Goal: Task Accomplishment & Management: Use online tool/utility

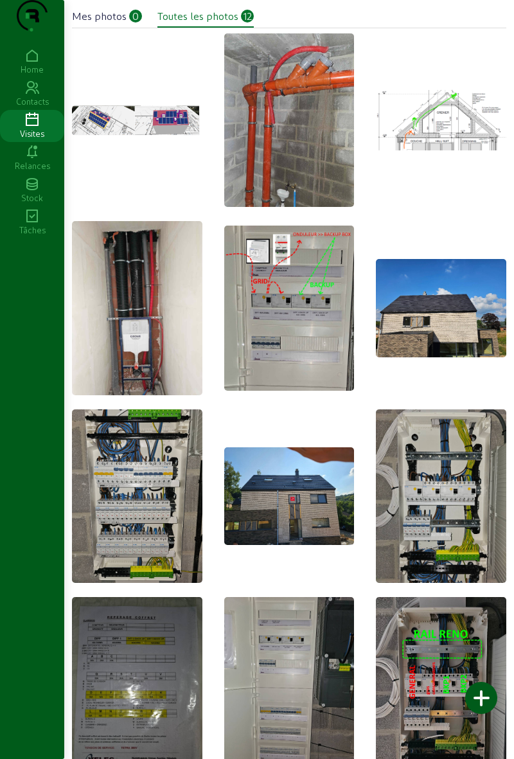
scroll to position [24, 0]
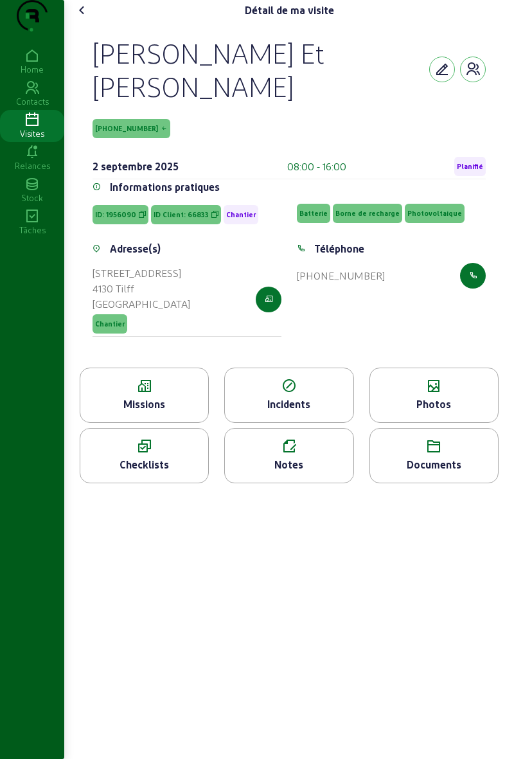
click at [86, 18] on icon at bounding box center [82, 10] width 15 height 15
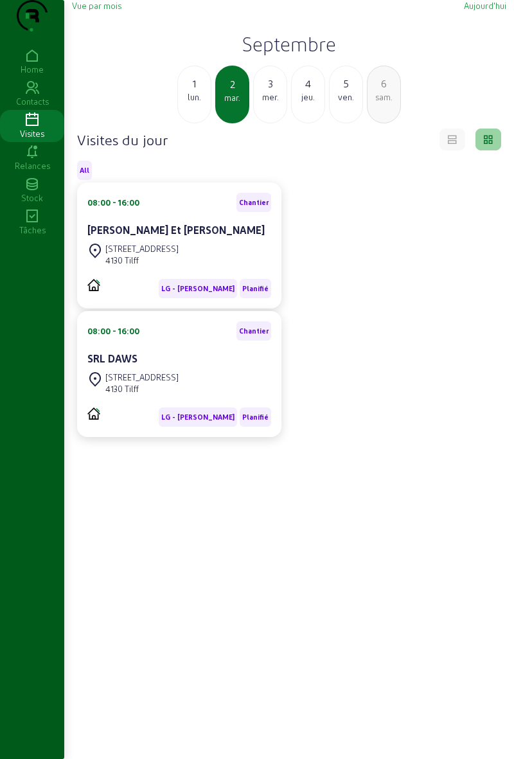
click at [198, 395] on div "[STREET_ADDRESS]" at bounding box center [179, 383] width 184 height 28
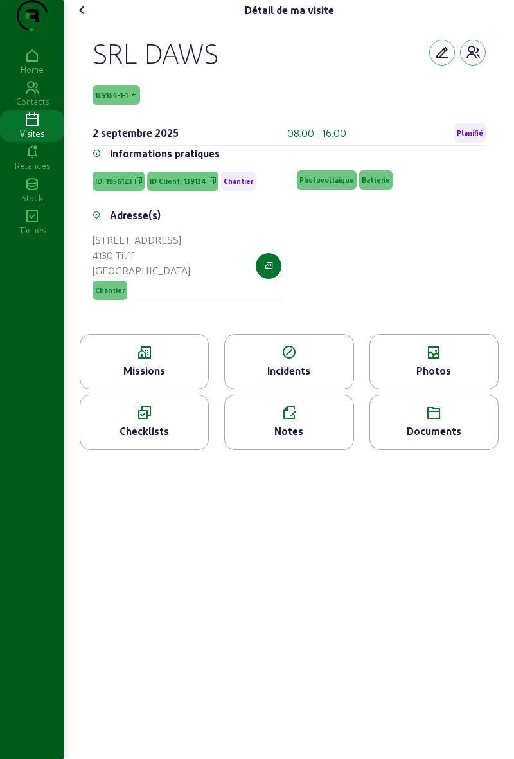
click at [442, 379] on div "Photos" at bounding box center [434, 370] width 128 height 15
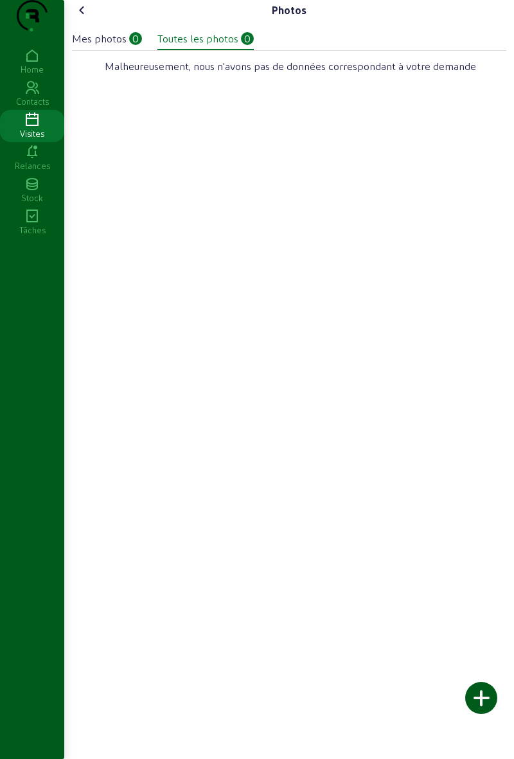
click at [82, 18] on icon at bounding box center [82, 10] width 15 height 15
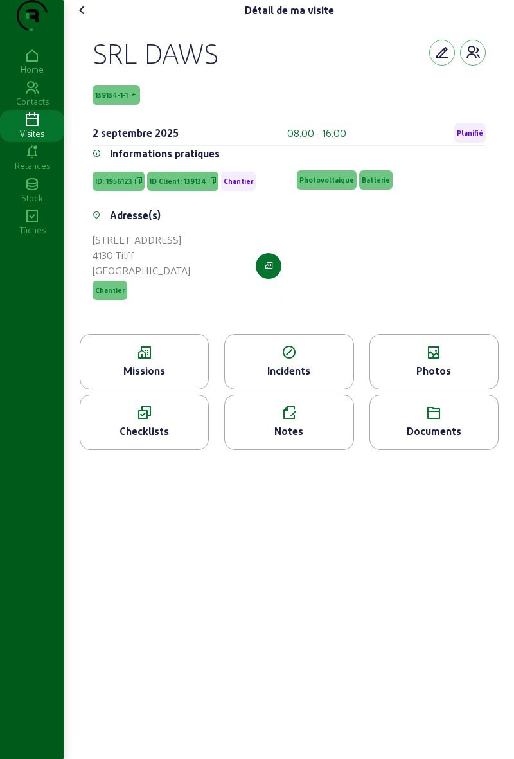
click at [80, 21] on cam-font-icon at bounding box center [82, 10] width 21 height 21
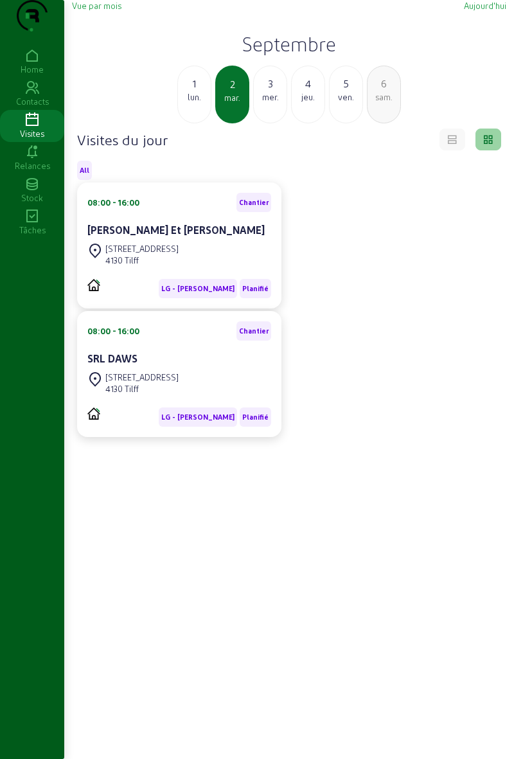
click at [279, 103] on div "mer." at bounding box center [270, 97] width 33 height 12
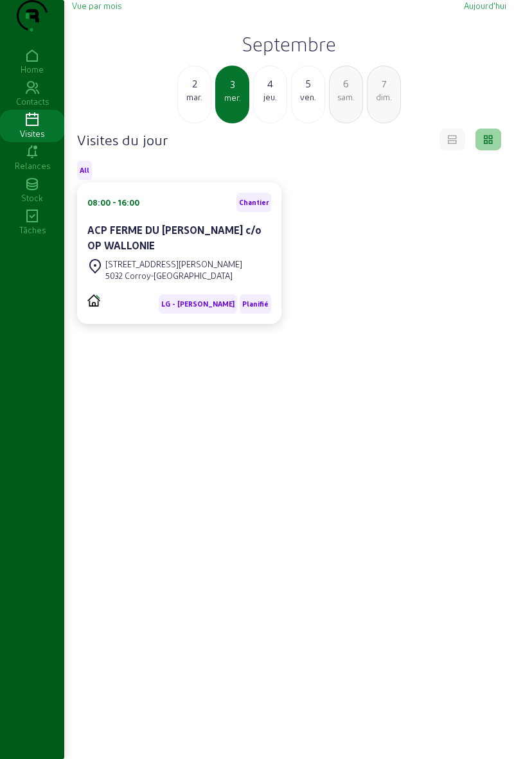
click at [235, 284] on div "Rue du Monty, 2 5032 Corroy-Le-Château" at bounding box center [179, 270] width 184 height 28
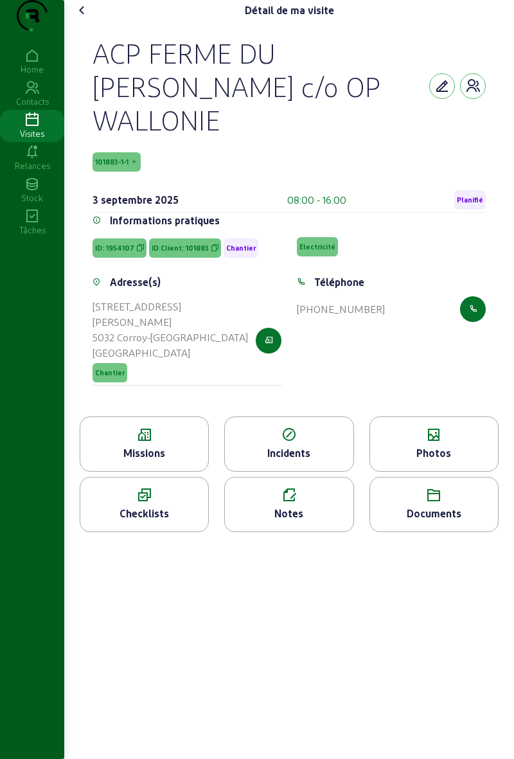
click at [449, 445] on div "Photos" at bounding box center [434, 452] width 128 height 15
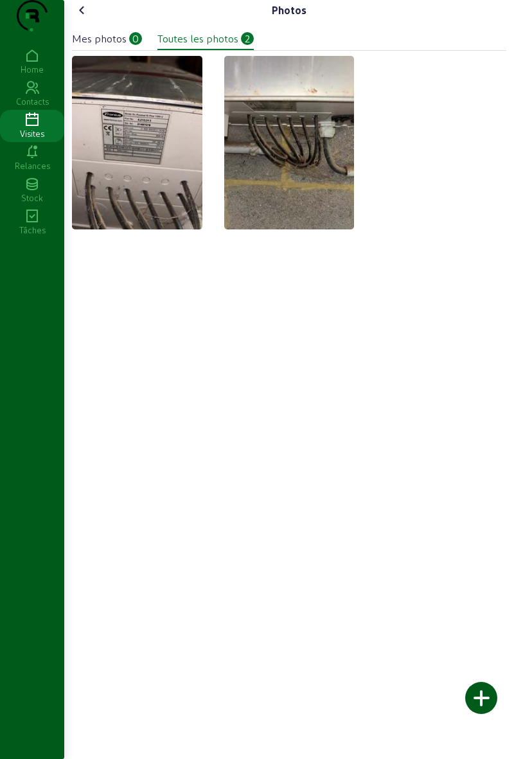
click at [83, 46] on div "Mes photos" at bounding box center [99, 38] width 55 height 15
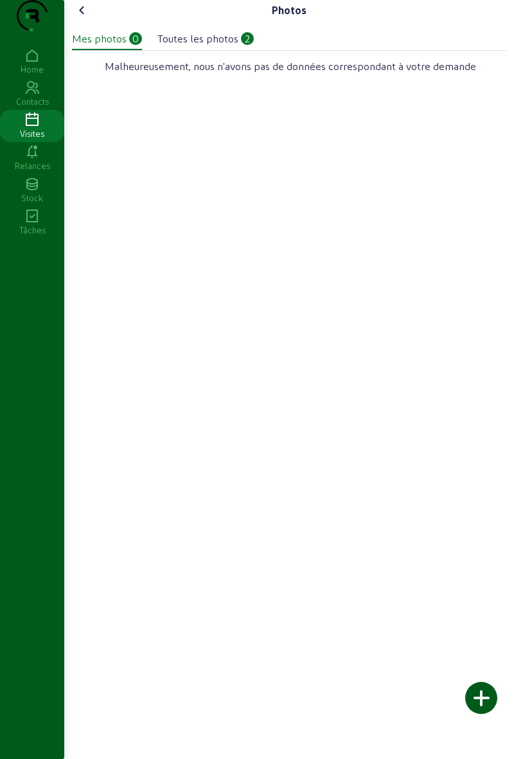
click at [85, 18] on icon at bounding box center [82, 10] width 15 height 15
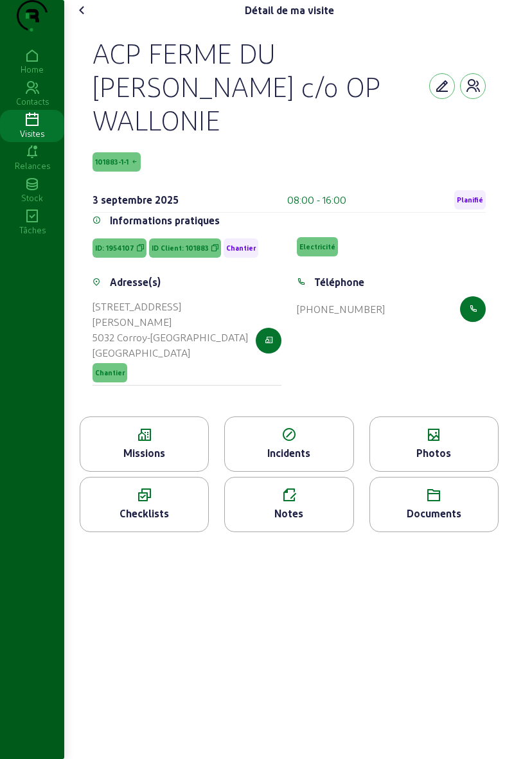
click at [82, 18] on icon at bounding box center [82, 10] width 15 height 15
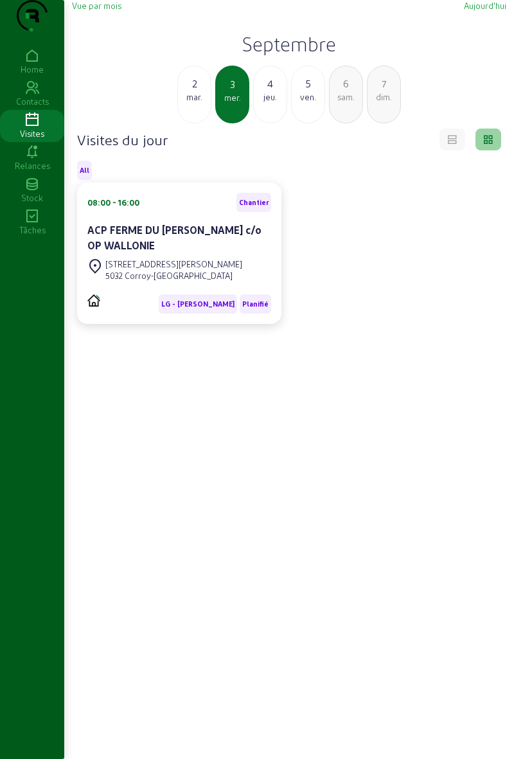
click at [120, 208] on div "08:00 - 16:00" at bounding box center [113, 203] width 52 height 12
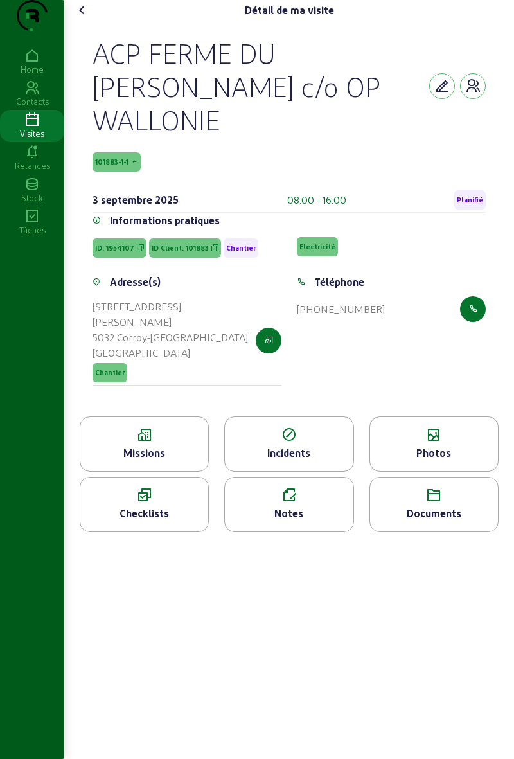
click at [453, 445] on div "Photos" at bounding box center [434, 452] width 128 height 15
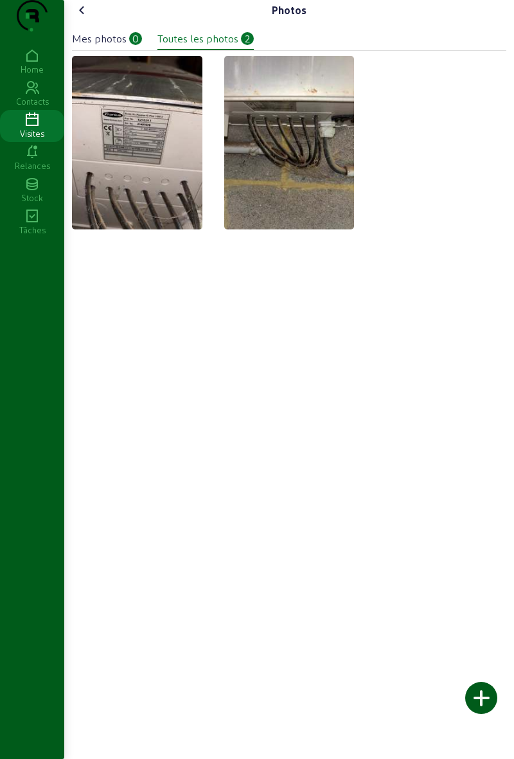
click at [87, 18] on icon at bounding box center [82, 10] width 15 height 15
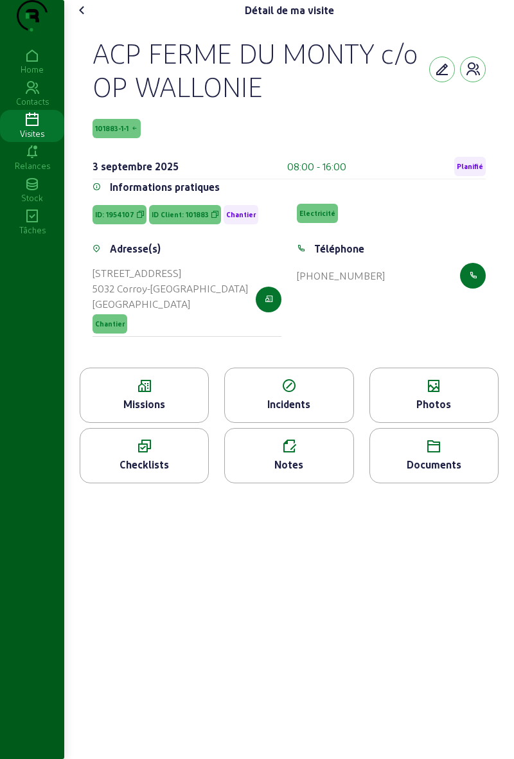
click at [87, 18] on icon at bounding box center [82, 10] width 15 height 15
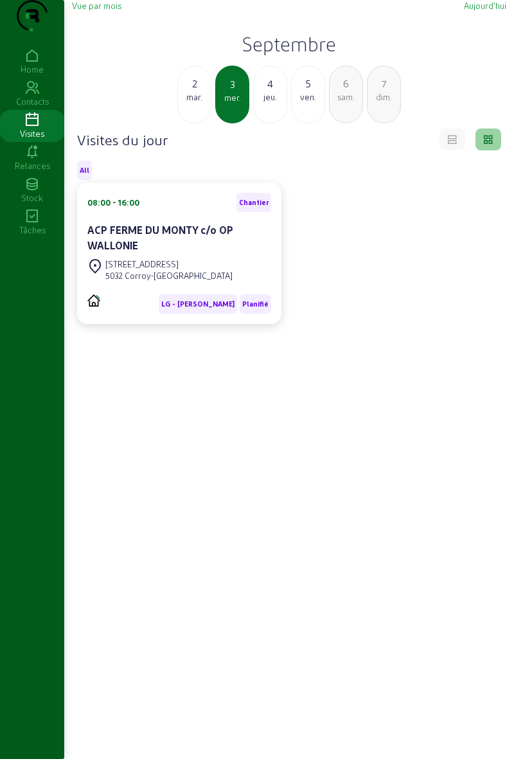
click at [246, 256] on div "ACP FERME DU MONTY c/o OP WALLONIE" at bounding box center [179, 238] width 184 height 33
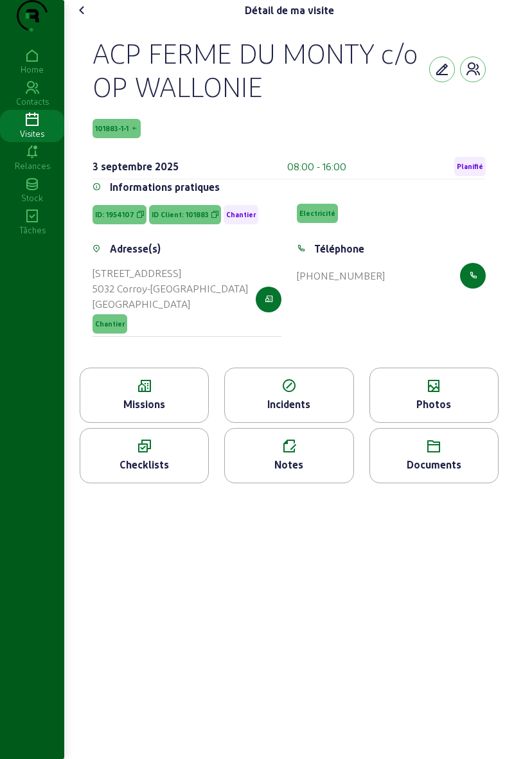
click at [167, 420] on div "Missions" at bounding box center [144, 395] width 129 height 55
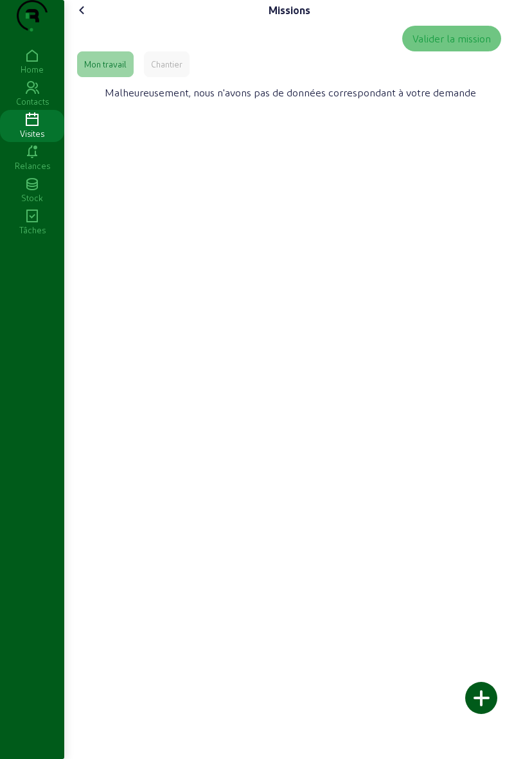
click at [184, 77] on div "Chantier" at bounding box center [167, 64] width 46 height 26
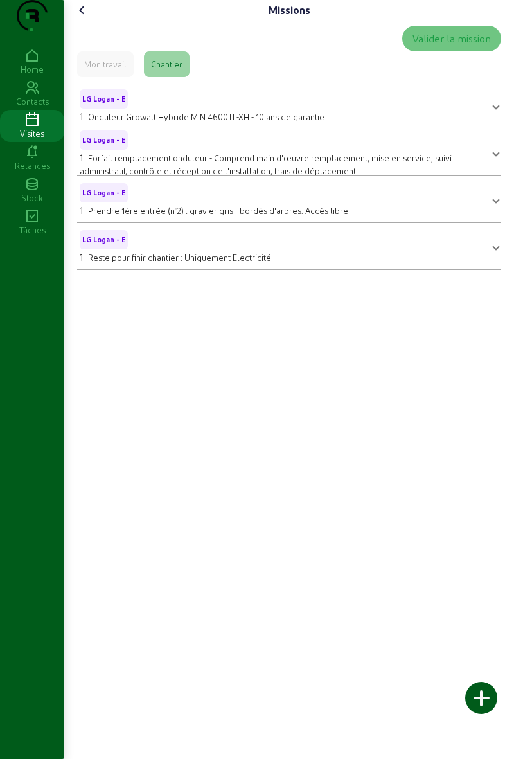
click at [93, 21] on cam-font-icon at bounding box center [82, 10] width 21 height 21
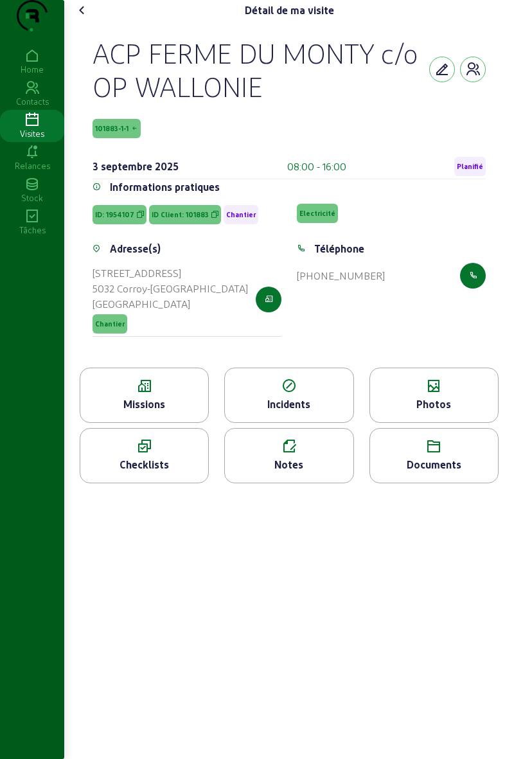
click at [90, 18] on icon at bounding box center [82, 10] width 15 height 15
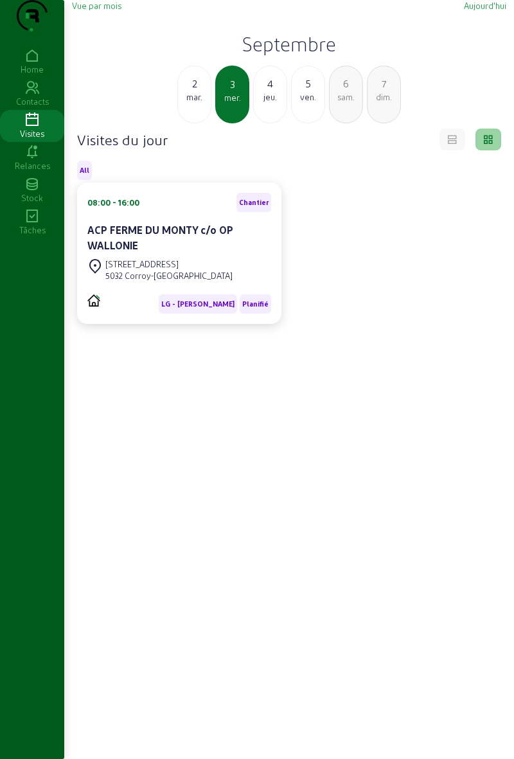
click at [266, 123] on div "4 jeu." at bounding box center [270, 95] width 34 height 58
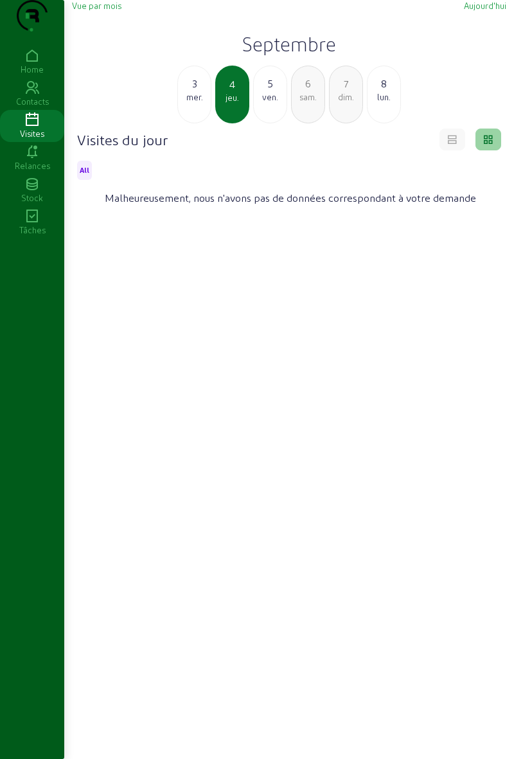
click at [268, 123] on div "5 ven." at bounding box center [270, 95] width 34 height 58
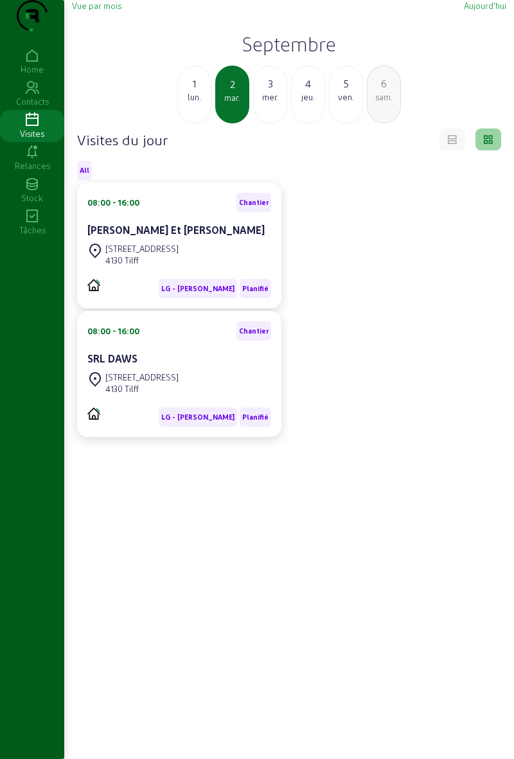
click at [233, 269] on div "Rue de Limoges 67 4130 Tilff" at bounding box center [179, 254] width 184 height 28
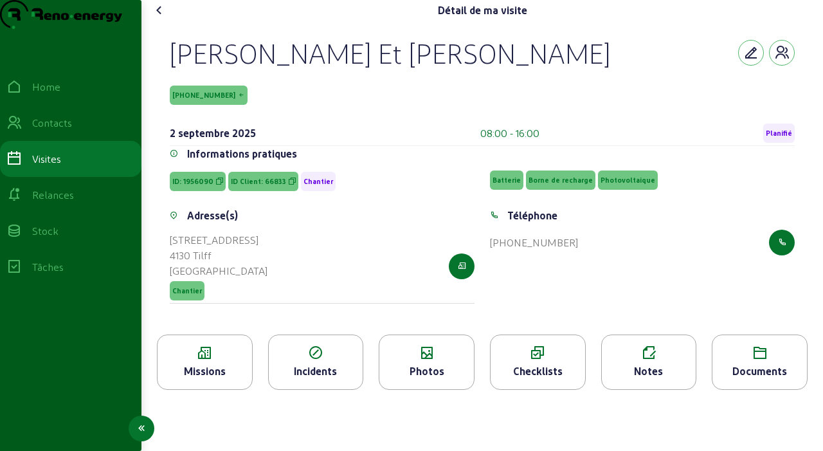
click at [8, 344] on div "Home Contacts Visites Relances Stock Tâches" at bounding box center [70, 225] width 141 height 451
click at [12, 334] on div "Home Contacts Visites Relances Stock Tâches" at bounding box center [70, 255] width 141 height 372
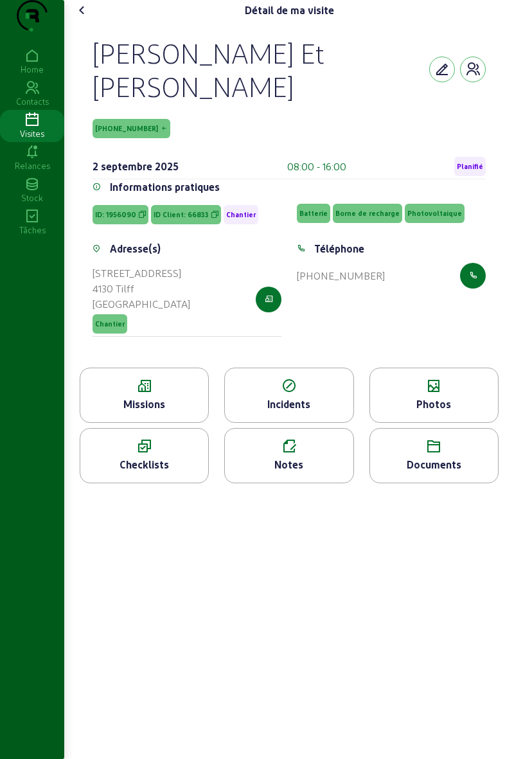
click at [175, 412] on div "Missions" at bounding box center [144, 404] width 128 height 15
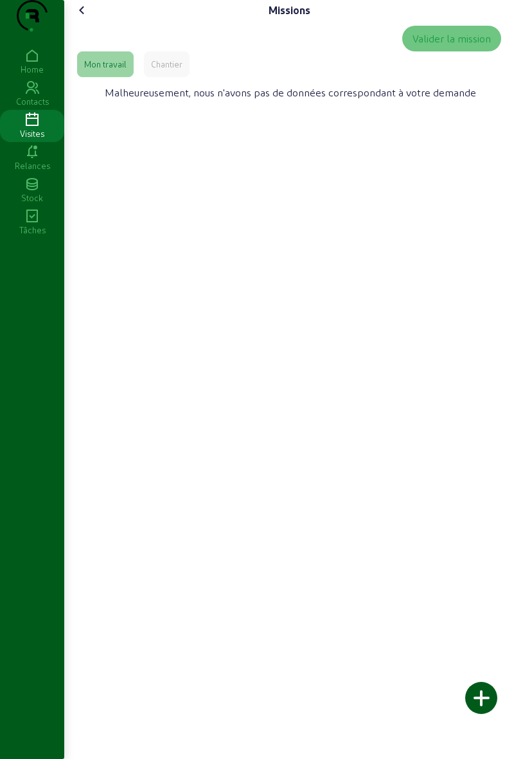
click at [173, 70] on div "Chantier" at bounding box center [166, 64] width 31 height 12
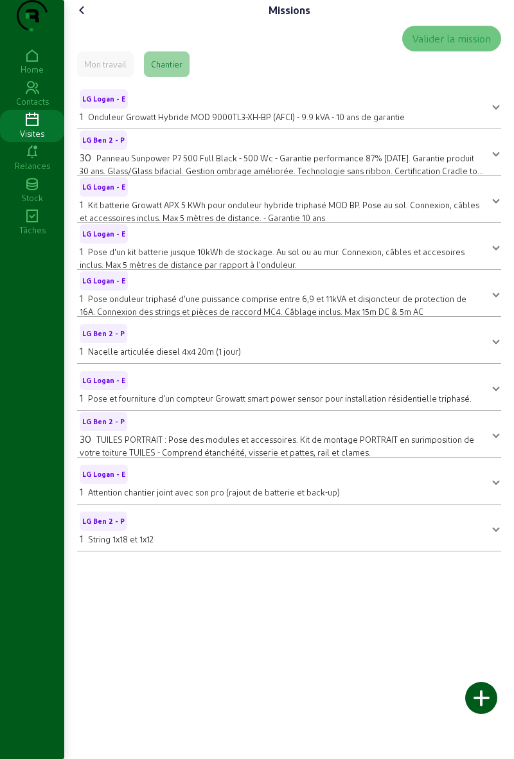
click at [79, 21] on cam-font-icon at bounding box center [82, 10] width 21 height 21
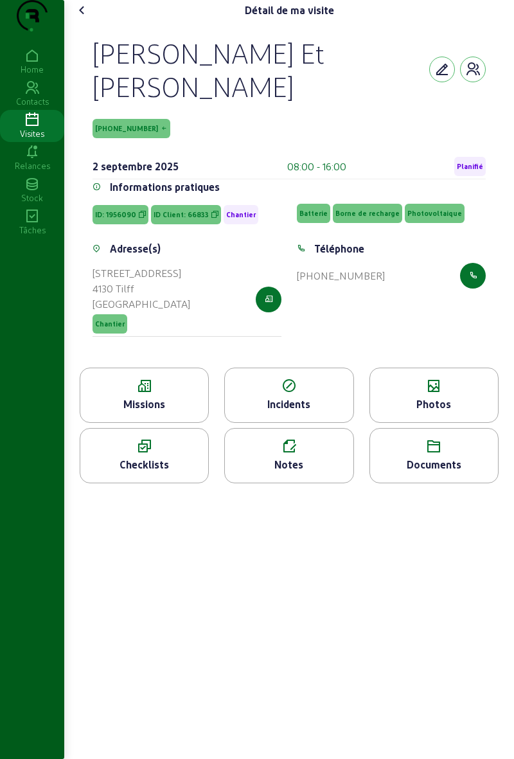
click at [24, 139] on div "Visites" at bounding box center [32, 134] width 64 height 12
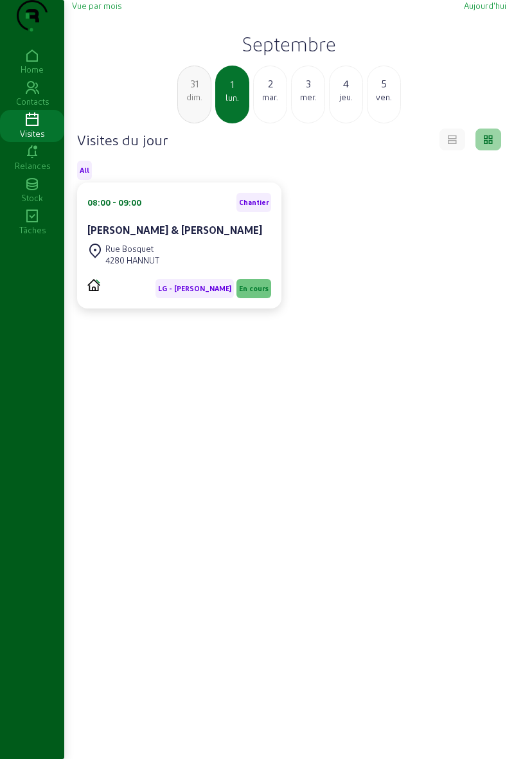
click at [19, 139] on div "Visites" at bounding box center [32, 134] width 64 height 12
click at [269, 103] on div "mar." at bounding box center [270, 97] width 33 height 12
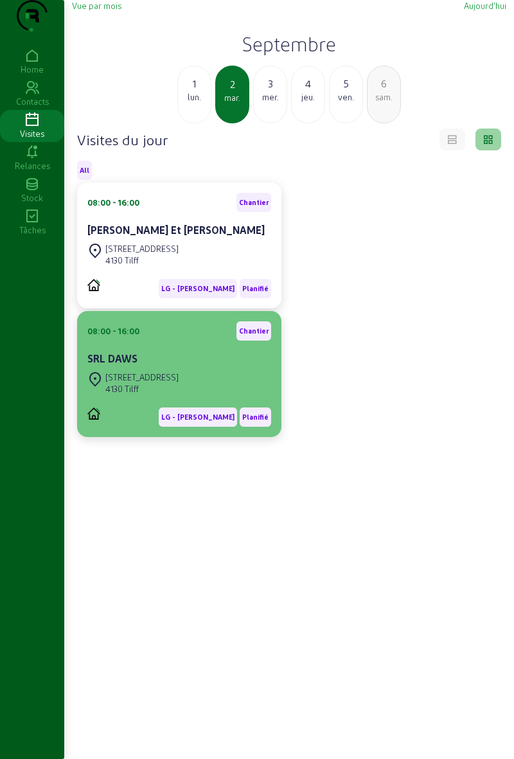
click at [113, 383] on div "Rue de Limoges 67" at bounding box center [141, 378] width 73 height 12
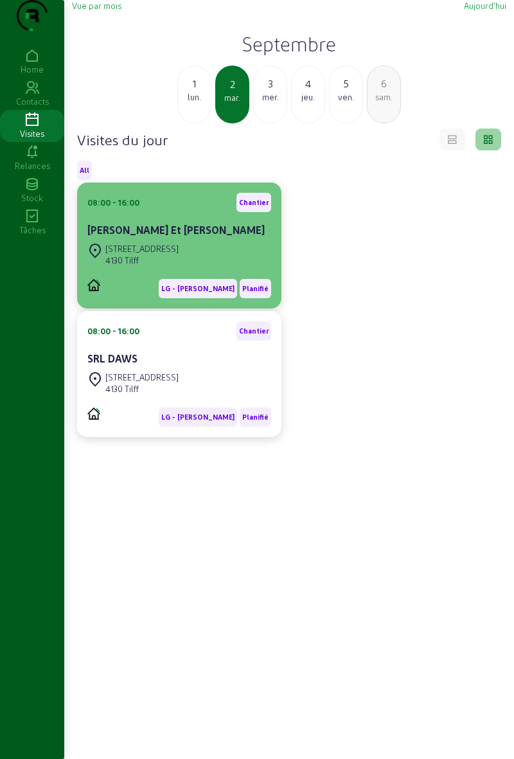
click at [158, 298] on div "LG - Alessio - E Planifié" at bounding box center [179, 288] width 184 height 19
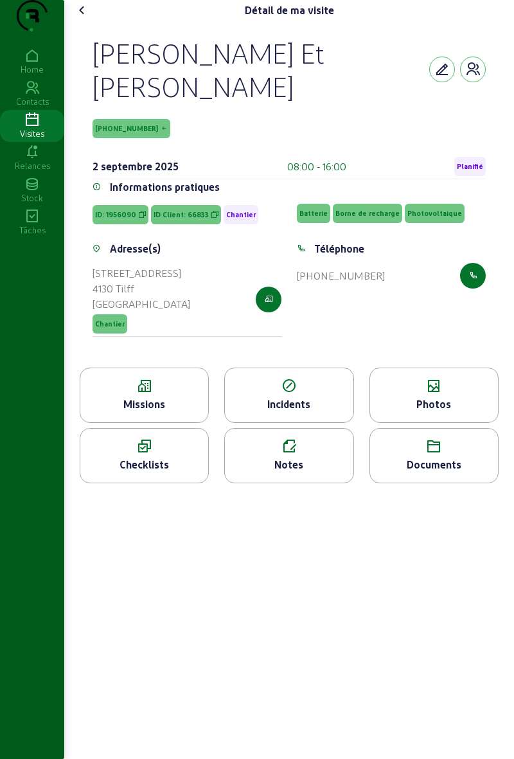
click at [120, 412] on div "Missions" at bounding box center [144, 404] width 128 height 15
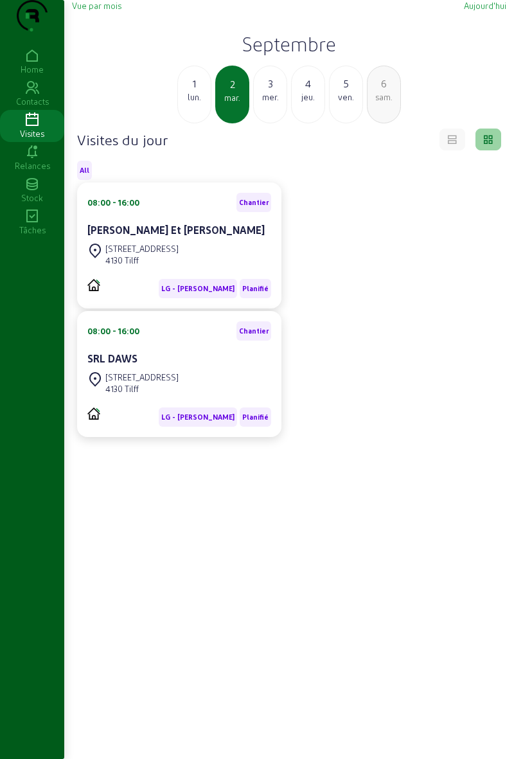
click at [271, 103] on div "mer." at bounding box center [270, 97] width 33 height 12
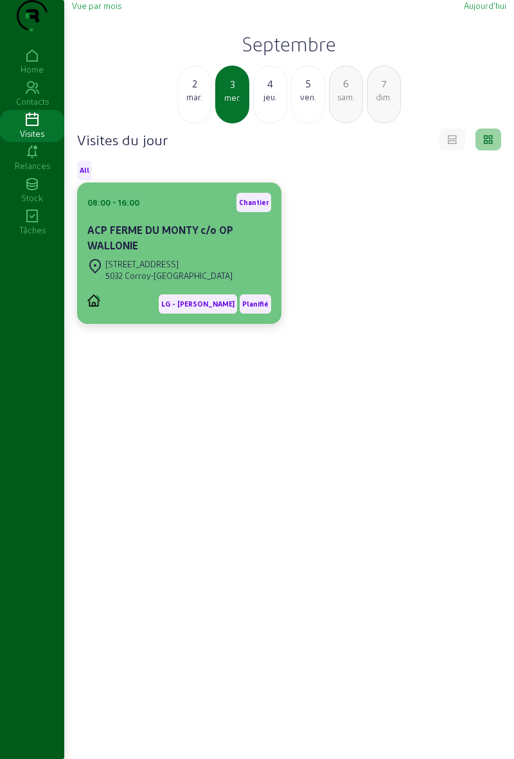
click at [240, 253] on div "ACP FERME DU MONTY c/o OP WALLONIE" at bounding box center [179, 237] width 184 height 31
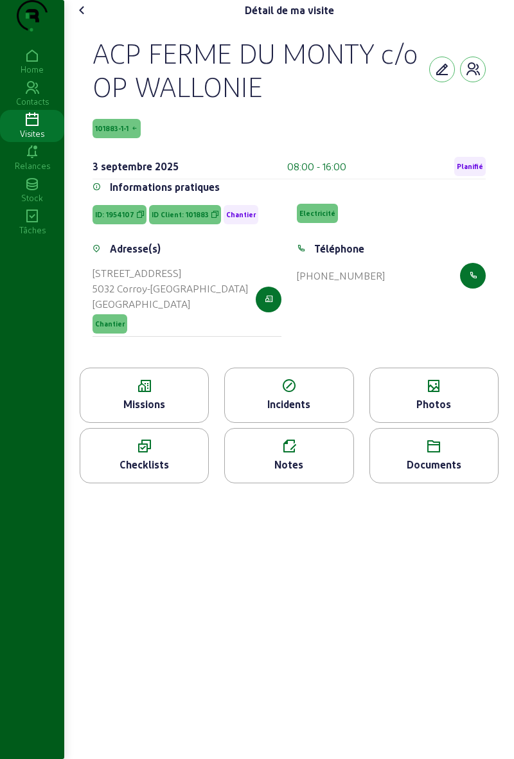
click at [189, 423] on div "Missions" at bounding box center [144, 395] width 129 height 55
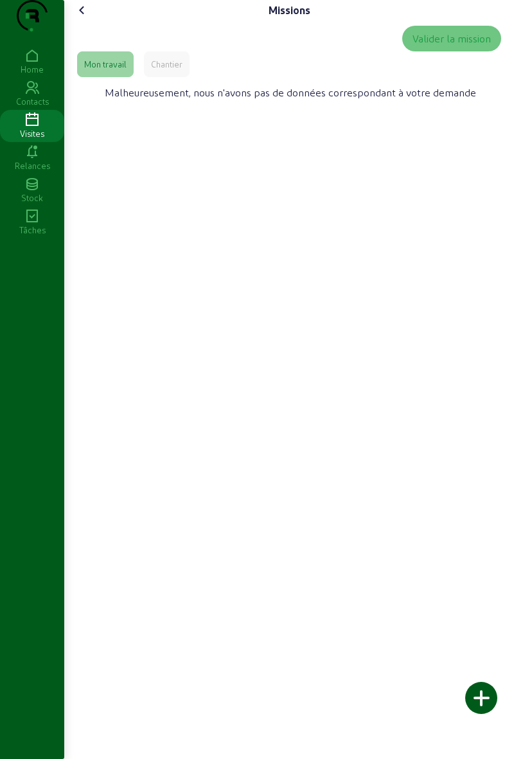
click at [184, 77] on div "Chantier" at bounding box center [167, 64] width 46 height 26
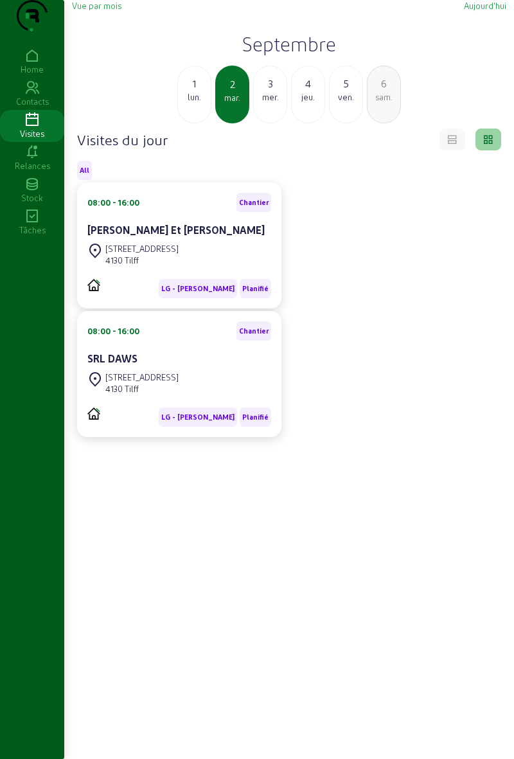
click at [33, 172] on div "Relances" at bounding box center [32, 166] width 64 height 12
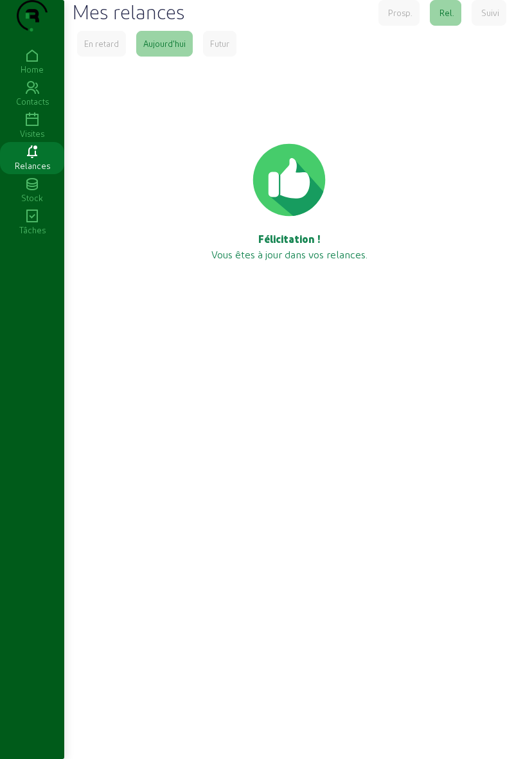
click at [40, 96] on icon at bounding box center [32, 87] width 64 height 15
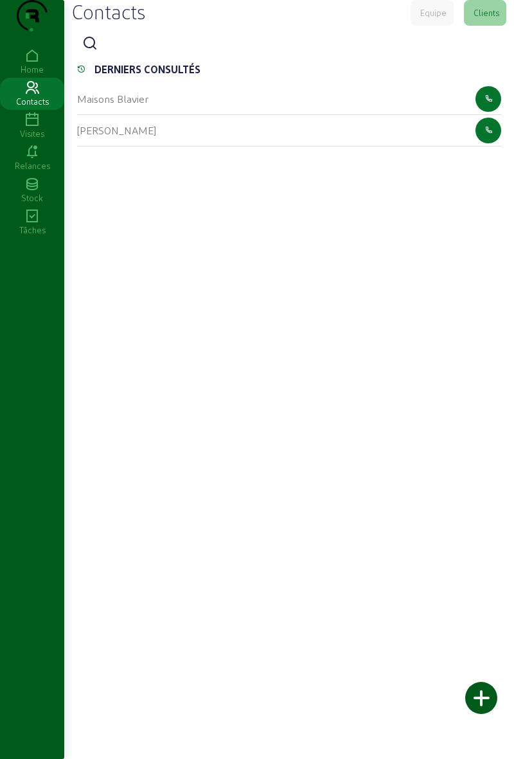
click at [37, 107] on div "Contacts" at bounding box center [32, 102] width 64 height 12
click at [35, 64] on icon at bounding box center [32, 55] width 64 height 15
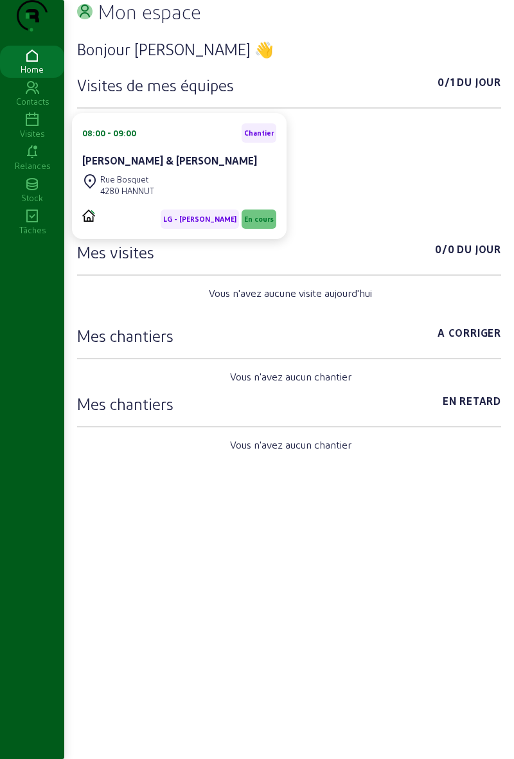
click at [27, 96] on icon at bounding box center [32, 87] width 64 height 15
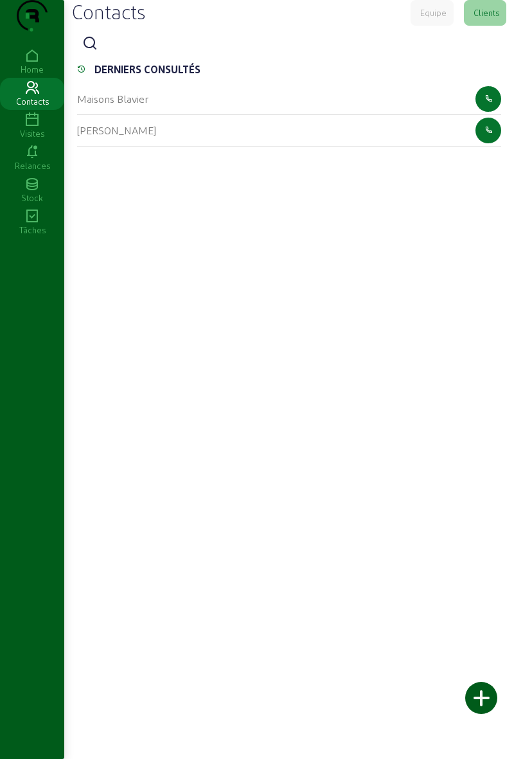
click at [24, 128] on icon at bounding box center [32, 119] width 64 height 15
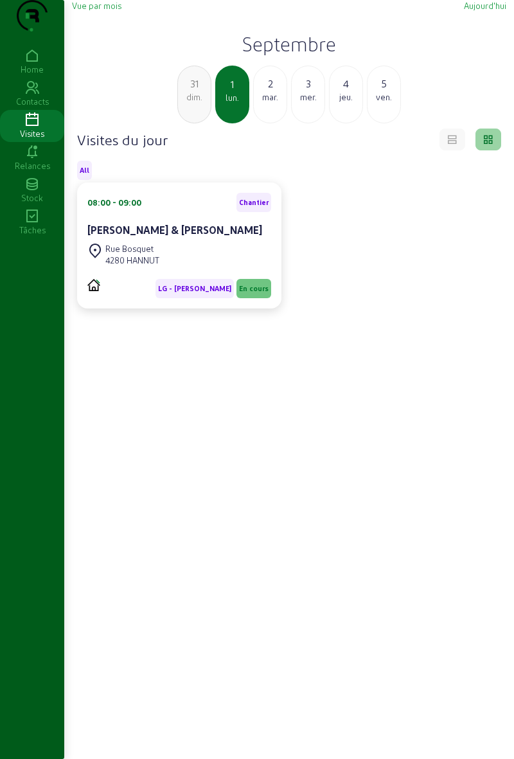
click at [27, 172] on div "Relances" at bounding box center [32, 166] width 64 height 12
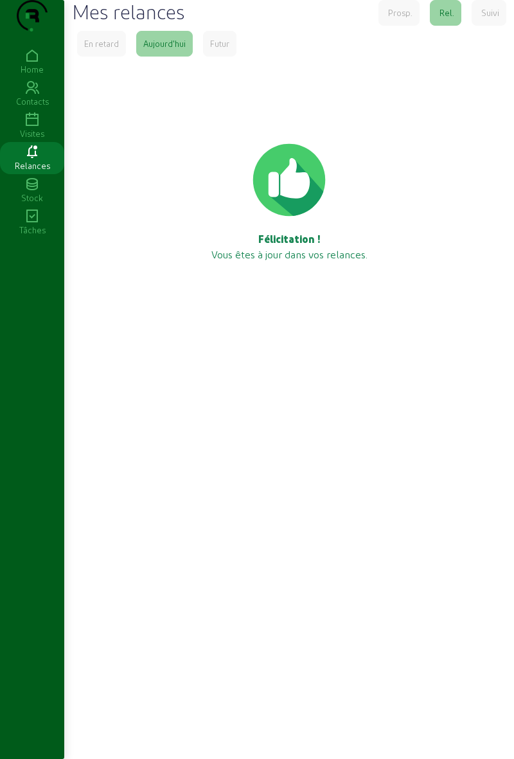
click at [26, 224] on icon at bounding box center [32, 216] width 64 height 15
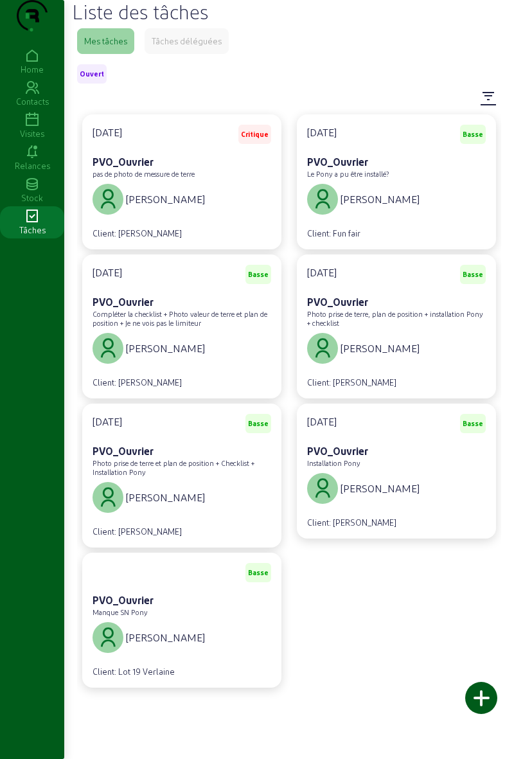
click at [417, 217] on div "[PERSON_NAME]" at bounding box center [396, 199] width 179 height 36
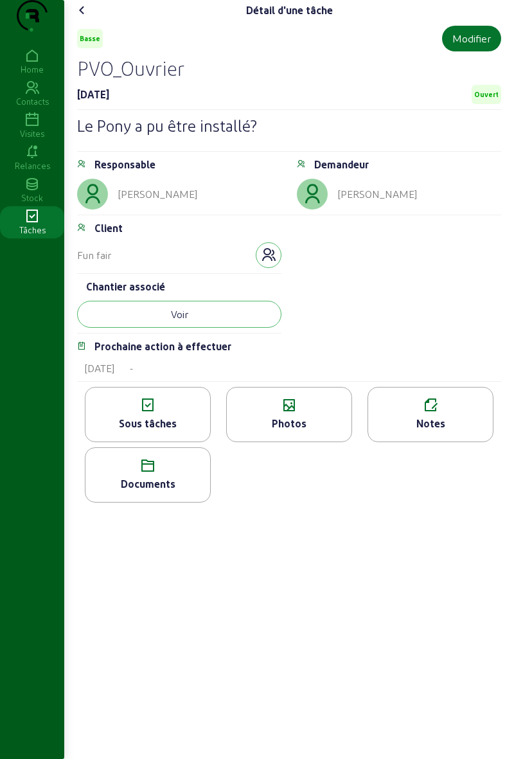
click at [82, 21] on cam-font-icon at bounding box center [82, 10] width 21 height 21
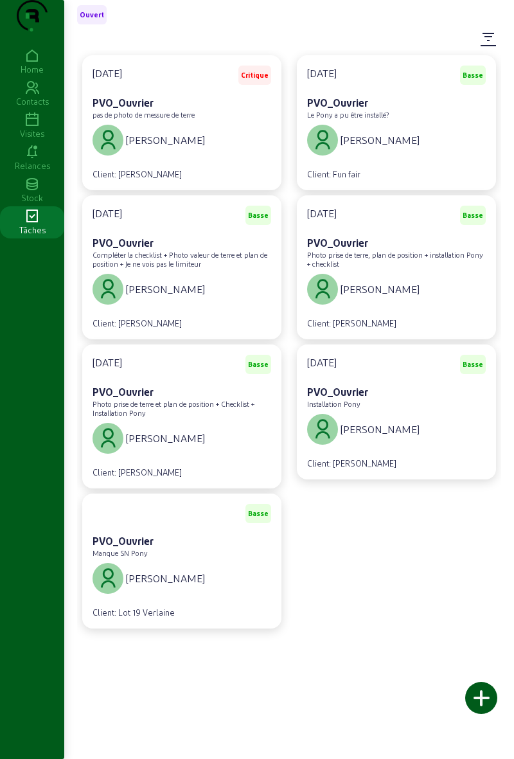
scroll to position [67, 0]
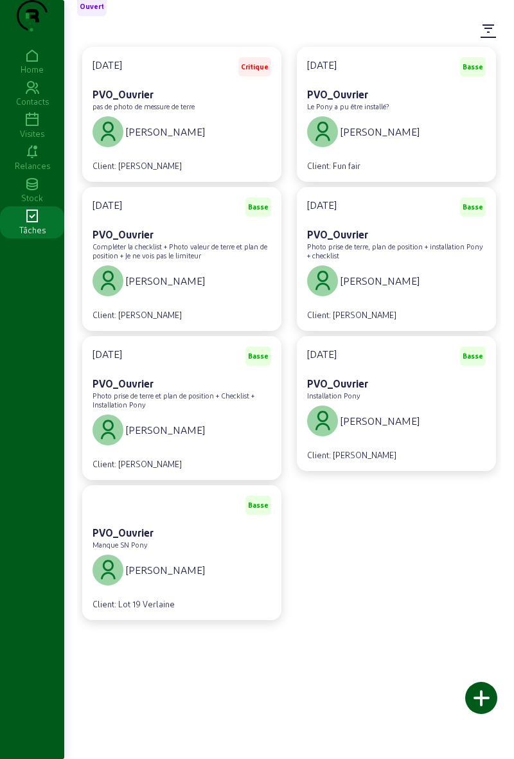
click at [120, 549] on cam-card-subtitle "Manque SN Pony" at bounding box center [120, 545] width 55 height 8
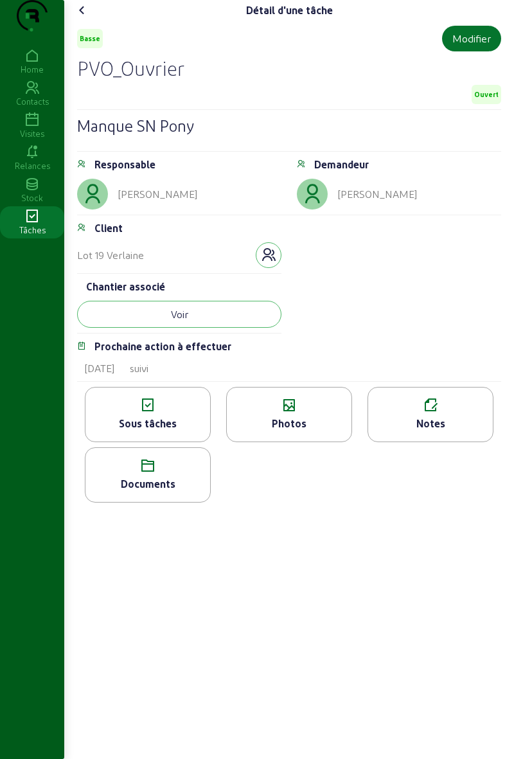
click at [87, 18] on icon at bounding box center [82, 10] width 15 height 15
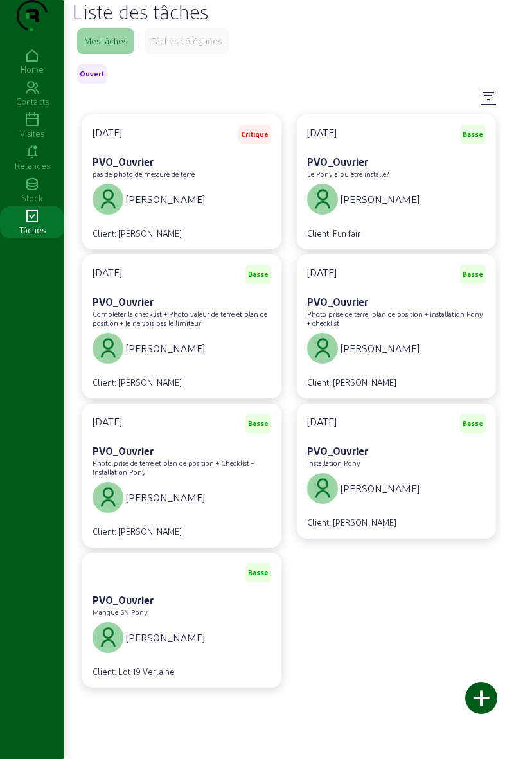
click at [138, 207] on span "[PERSON_NAME]" at bounding box center [165, 199] width 79 height 15
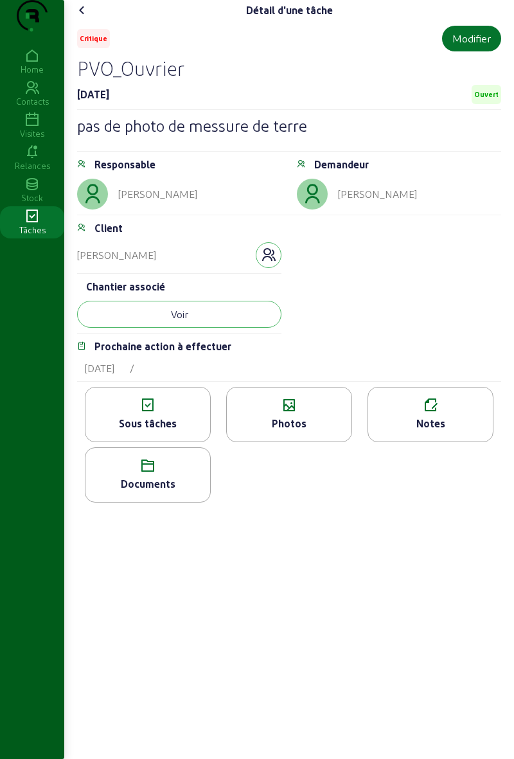
click at [264, 431] on div "Photos" at bounding box center [289, 423] width 125 height 15
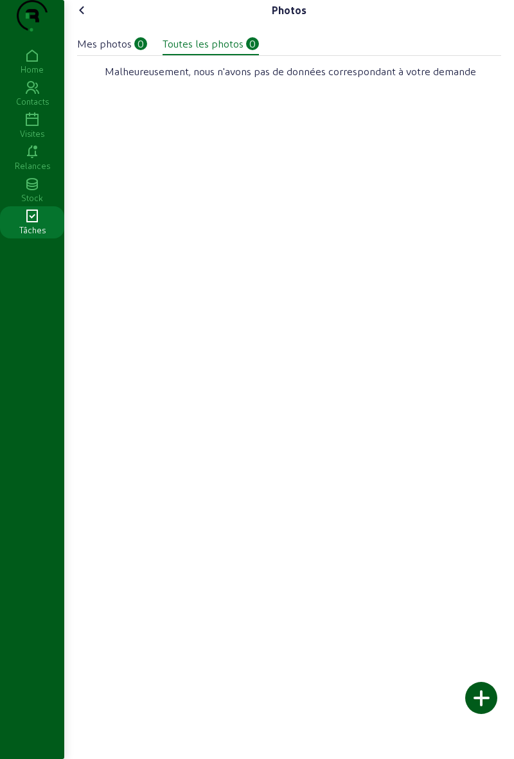
click at [194, 51] on div "Toutes les photos" at bounding box center [203, 43] width 81 height 15
click at [87, 18] on icon at bounding box center [82, 10] width 15 height 15
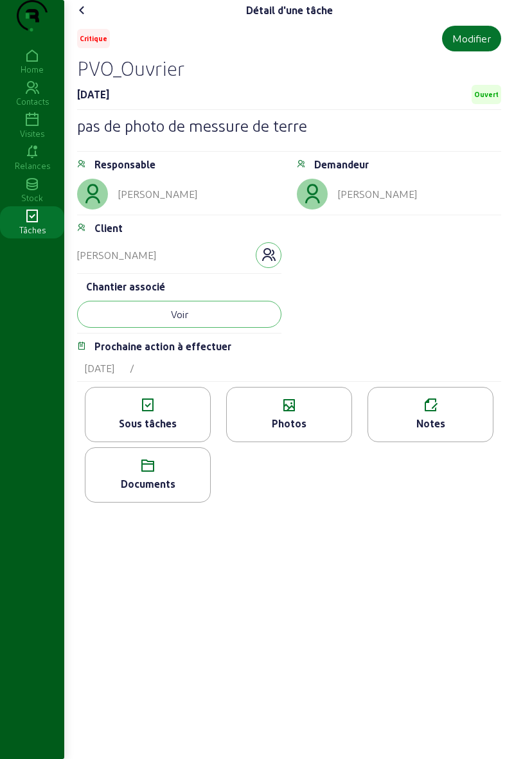
click at [111, 328] on button "Voir" at bounding box center [179, 314] width 204 height 27
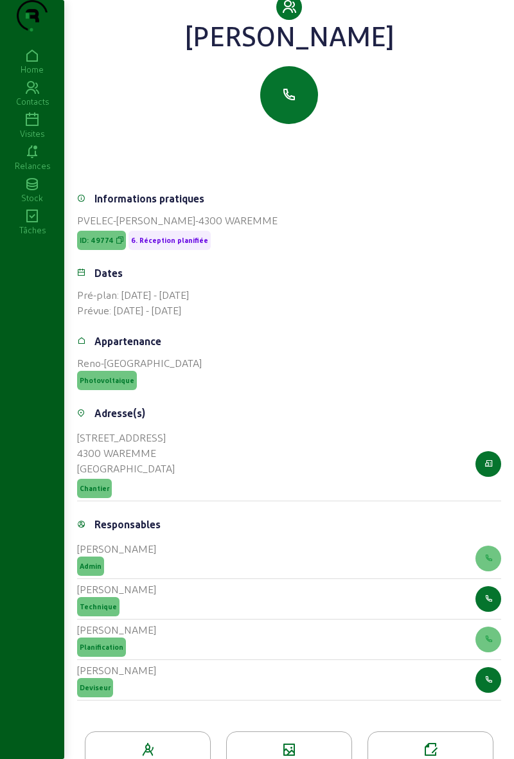
scroll to position [200, 0]
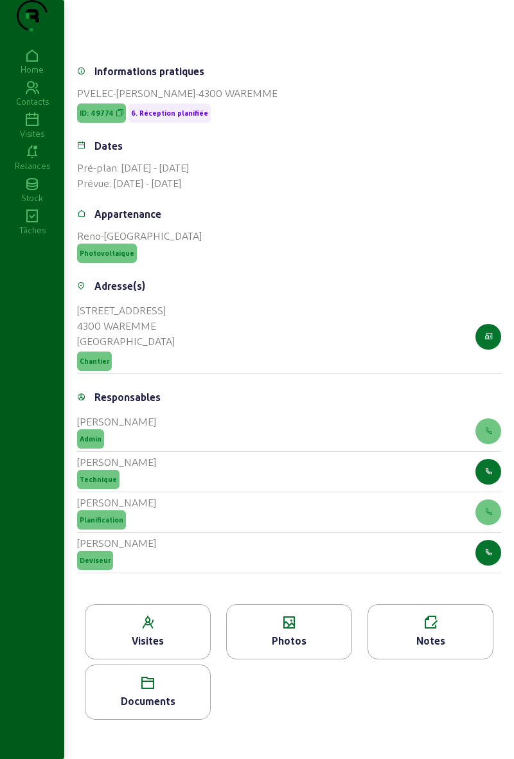
click at [267, 630] on div "Photos" at bounding box center [289, 631] width 126 height 55
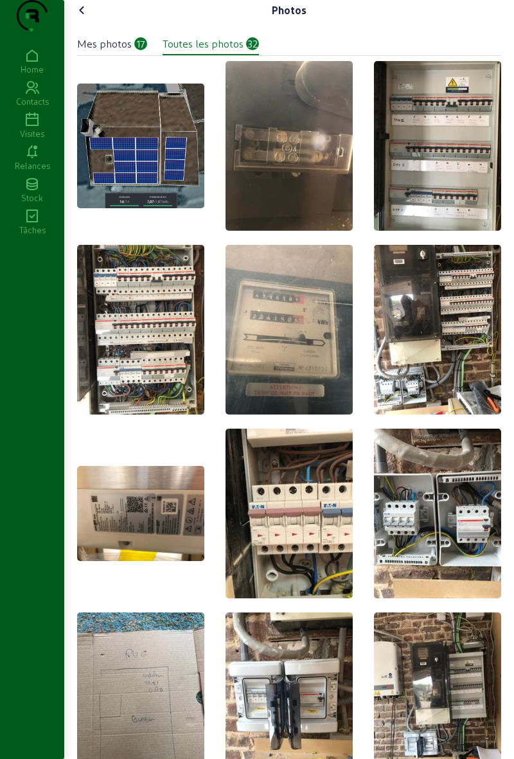
click at [87, 18] on icon at bounding box center [82, 10] width 15 height 15
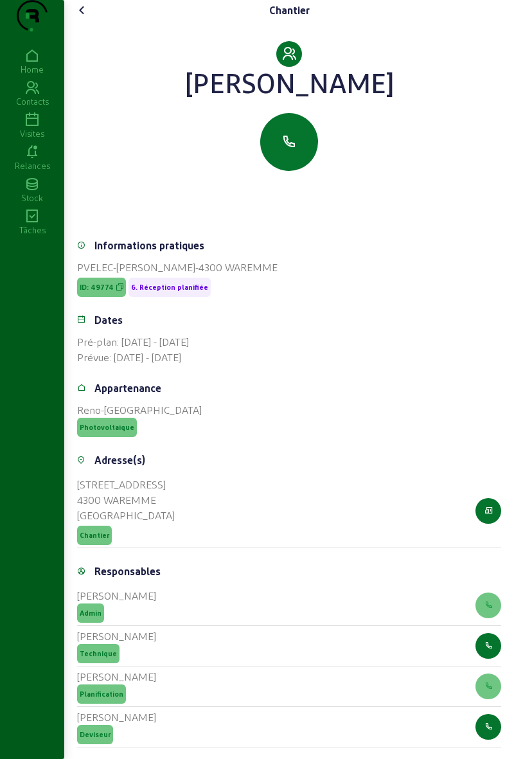
click at [87, 18] on icon at bounding box center [82, 10] width 15 height 15
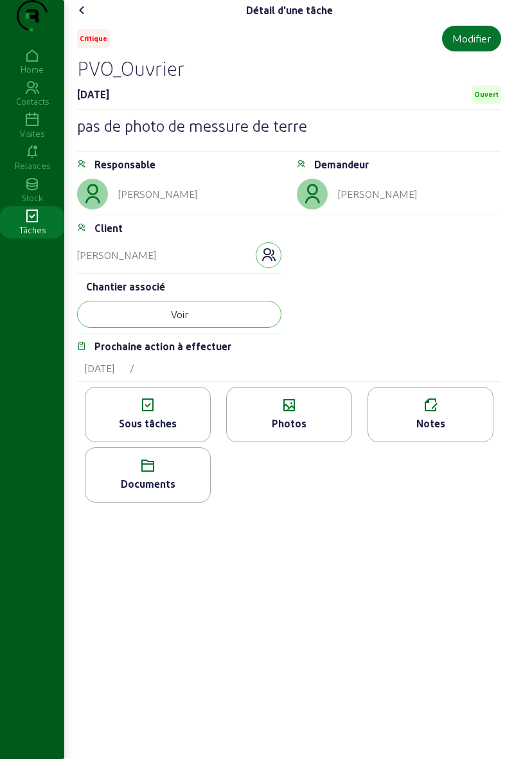
click at [84, 18] on icon at bounding box center [82, 10] width 15 height 15
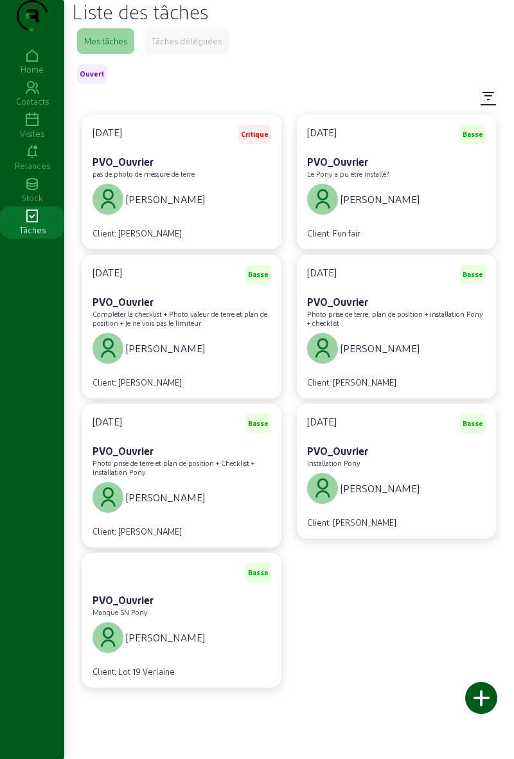
click at [167, 47] on div "Tâches déléguées" at bounding box center [187, 41] width 70 height 12
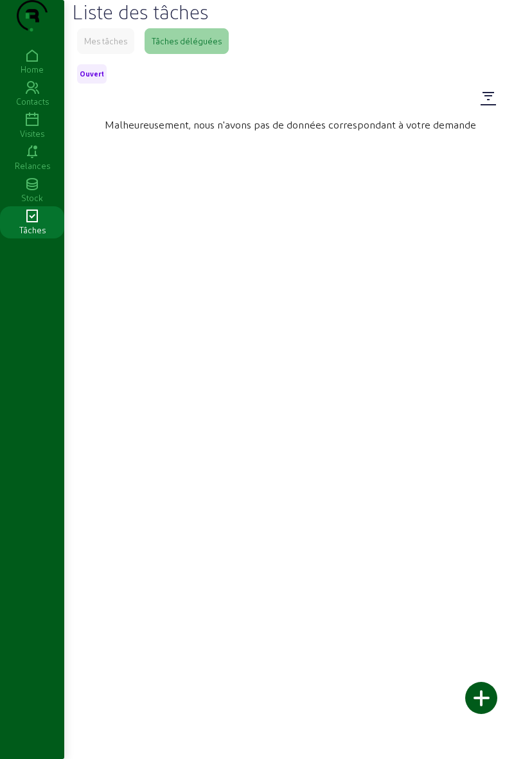
click at [94, 54] on div "Mes tâches" at bounding box center [105, 41] width 57 height 26
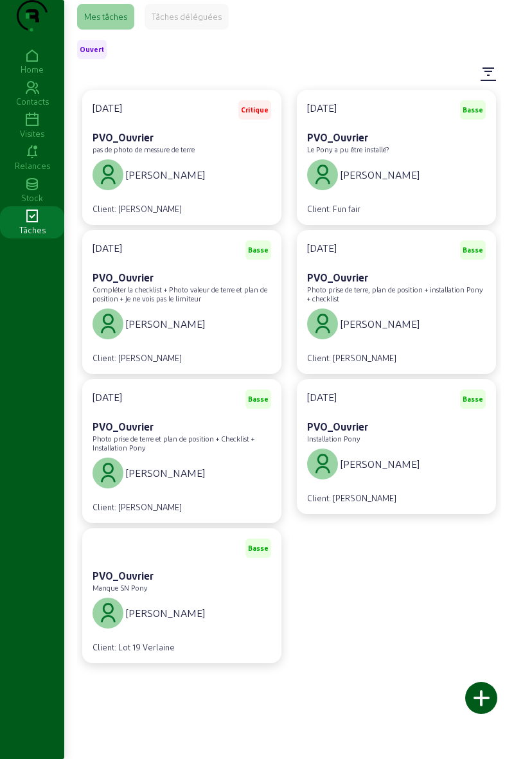
scroll to position [120, 0]
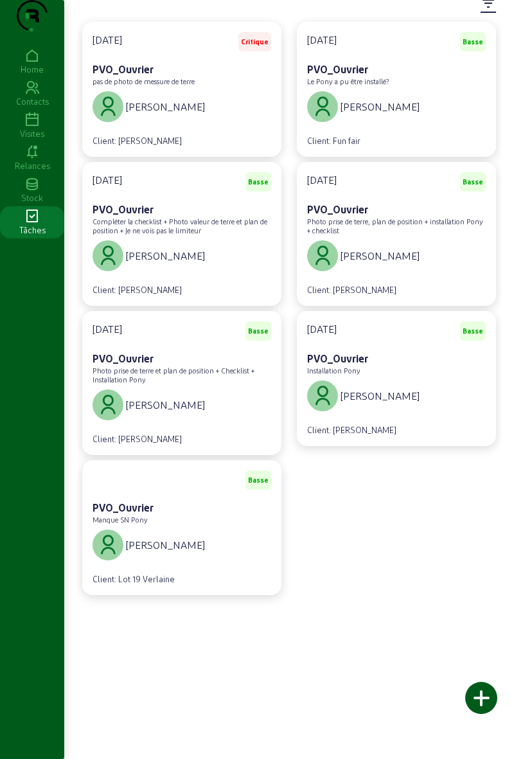
click at [446, 398] on div "[PERSON_NAME]" at bounding box center [396, 396] width 179 height 36
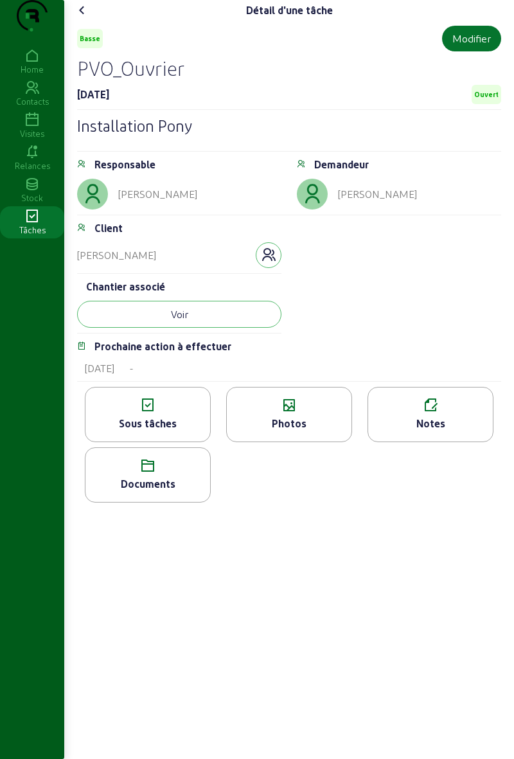
click at [76, 21] on cam-font-icon at bounding box center [82, 10] width 21 height 21
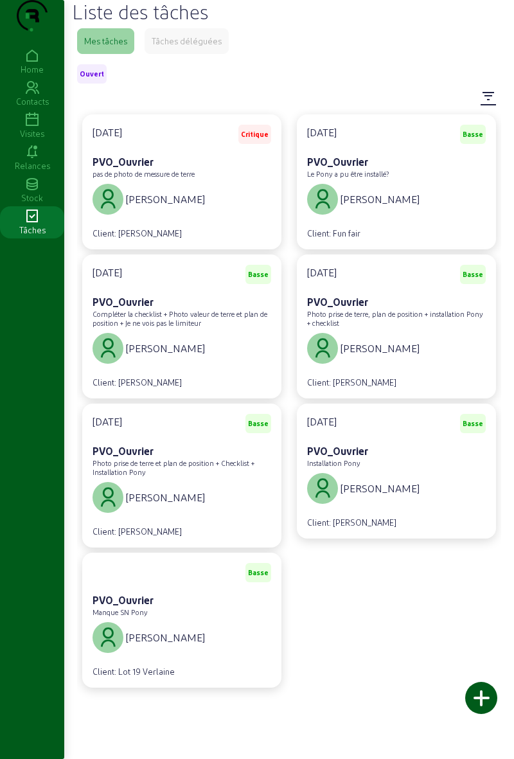
click at [215, 179] on div "pas de photo de messure de terre" at bounding box center [182, 174] width 179 height 9
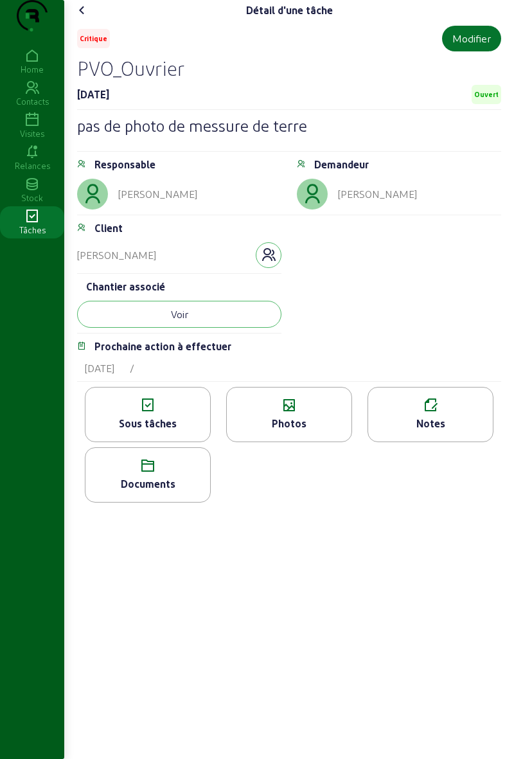
click at [327, 431] on div "Photos" at bounding box center [289, 423] width 125 height 15
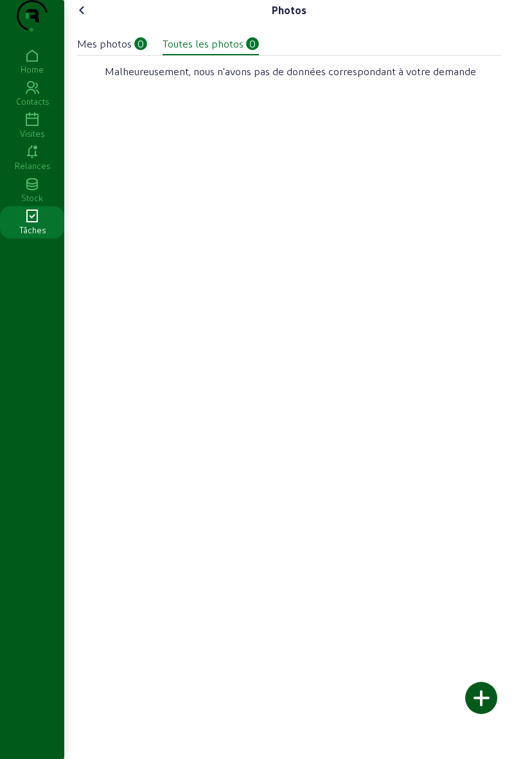
click at [494, 689] on div at bounding box center [481, 698] width 32 height 32
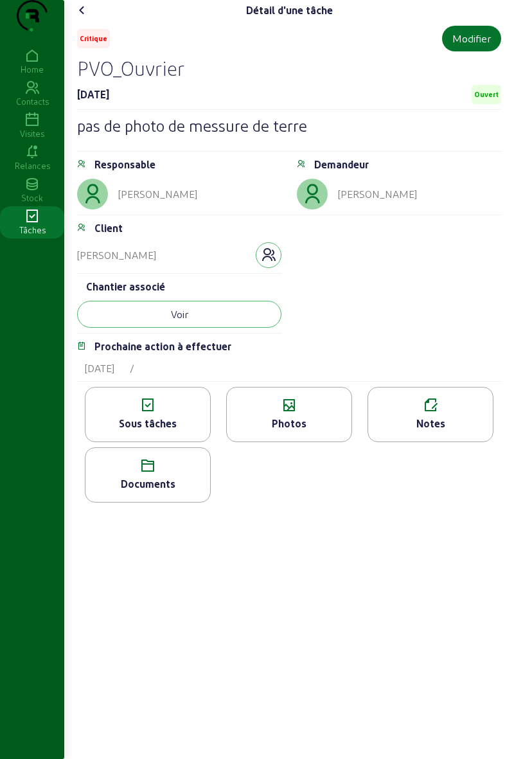
click at [271, 431] on div "Photos" at bounding box center [289, 423] width 125 height 15
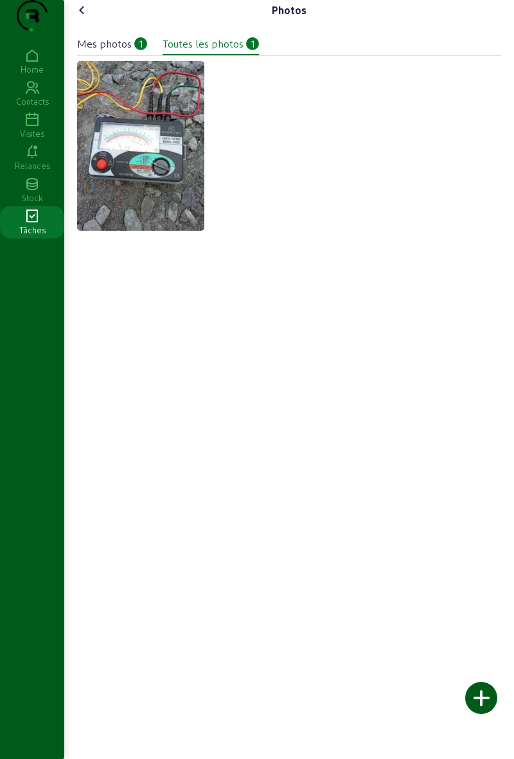
click at [90, 18] on icon at bounding box center [82, 10] width 15 height 15
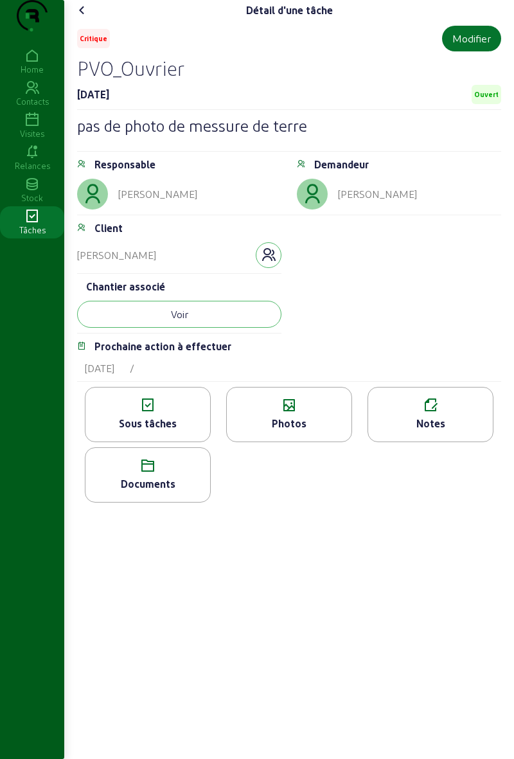
click at [445, 413] on icon at bounding box center [430, 405] width 125 height 15
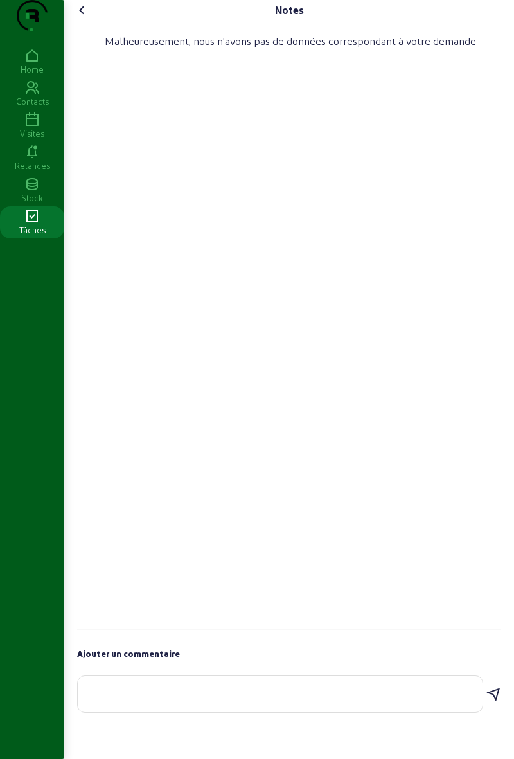
click at [231, 699] on textarea at bounding box center [280, 691] width 384 height 15
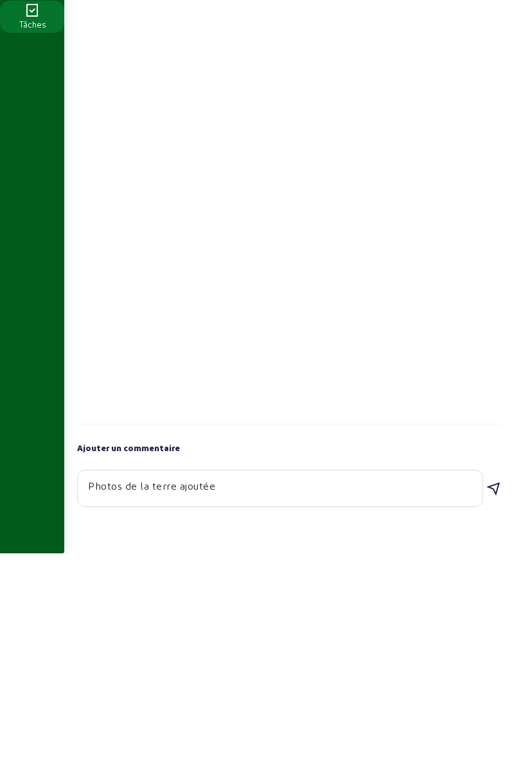
type textarea "Photos de la terre ajoutée"
click at [367, 631] on div "Malheureusement, nous n'avons pas de données correspondant à votre demande" at bounding box center [289, 328] width 424 height 605
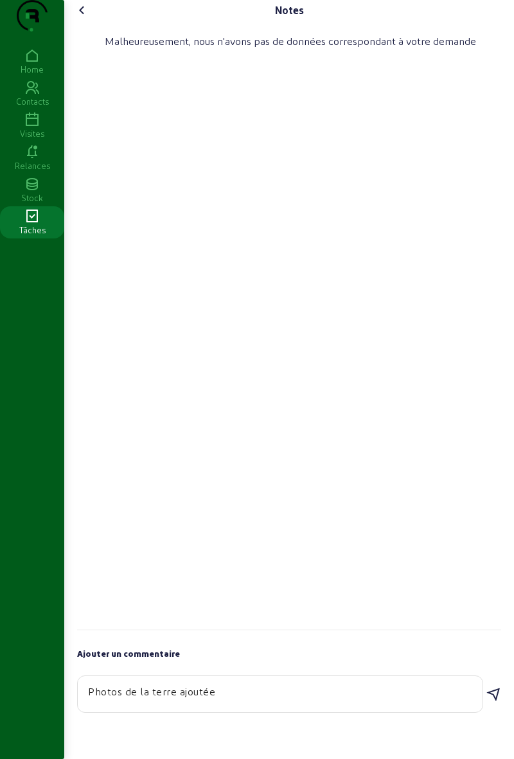
click at [498, 703] on icon at bounding box center [493, 694] width 15 height 15
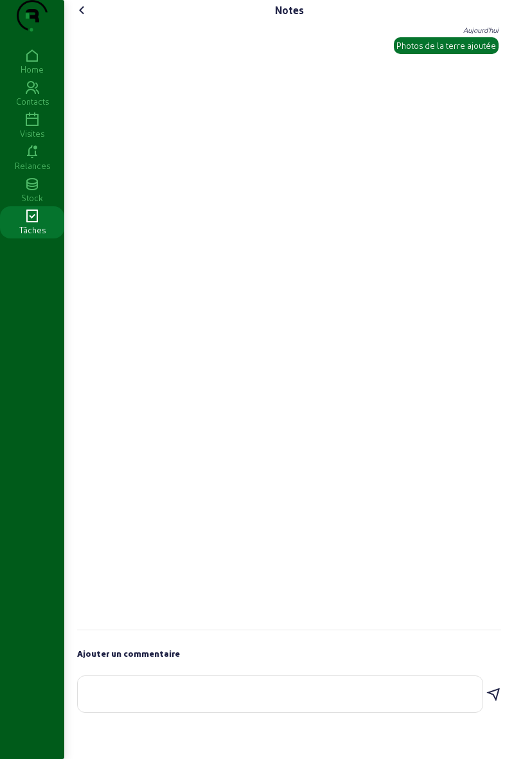
click at [420, 699] on textarea at bounding box center [280, 691] width 384 height 15
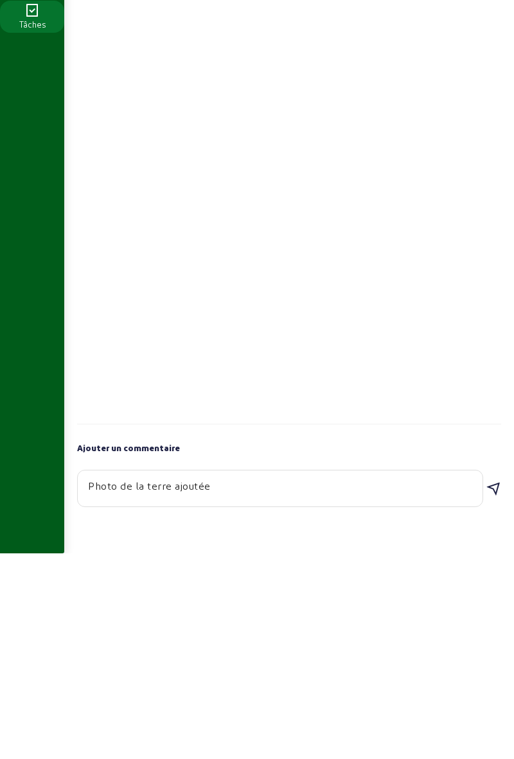
type textarea "Photo de la terre ajoutée"
click at [496, 703] on icon at bounding box center [493, 694] width 15 height 15
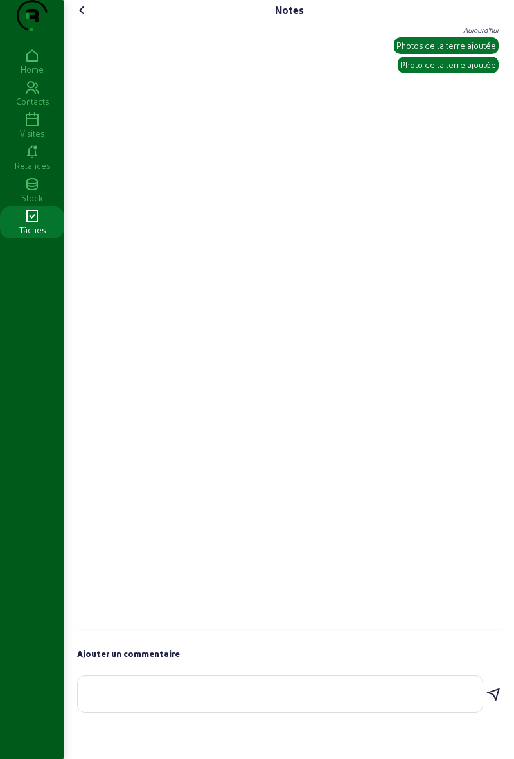
click at [84, 18] on icon at bounding box center [82, 10] width 15 height 15
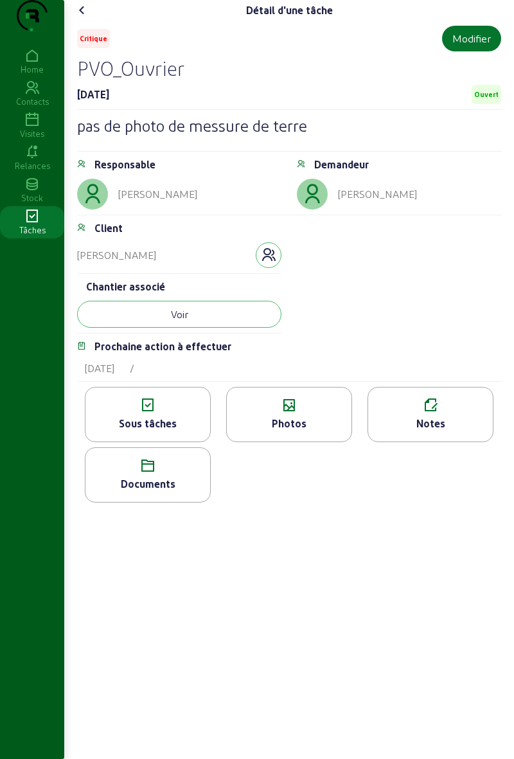
click at [463, 46] on div "Modifier" at bounding box center [472, 38] width 39 height 15
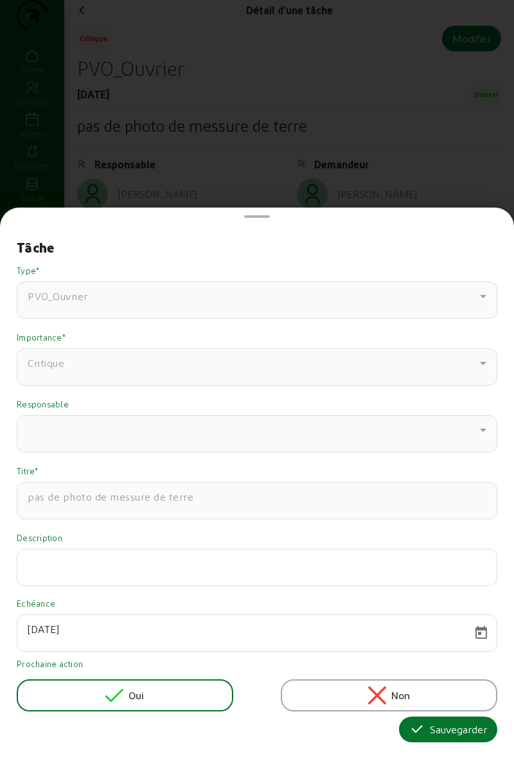
click at [442, 734] on div "Sauvegarder" at bounding box center [448, 729] width 78 height 15
click at [438, 727] on div "Sauvegarder" at bounding box center [448, 729] width 78 height 15
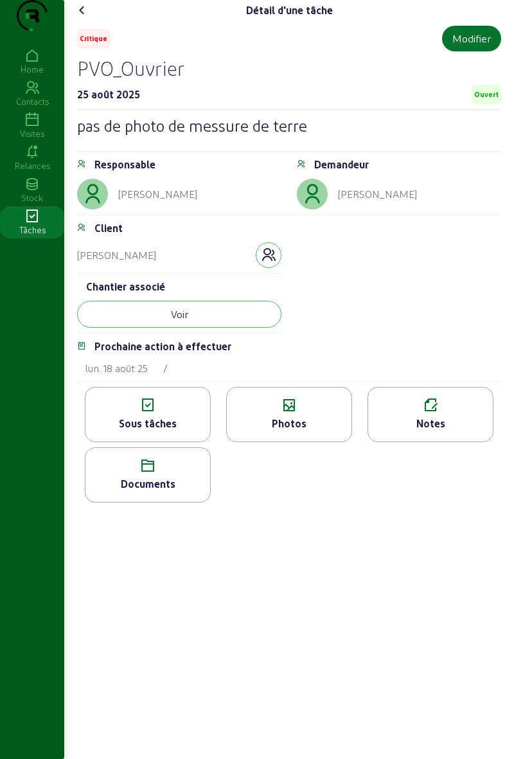
click at [483, 99] on span "Ouvert" at bounding box center [486, 94] width 24 height 9
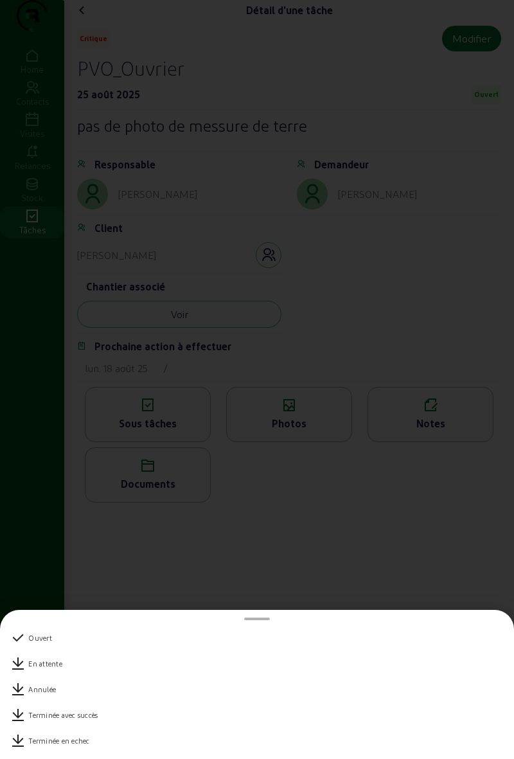
click at [339, 546] on div at bounding box center [257, 379] width 514 height 759
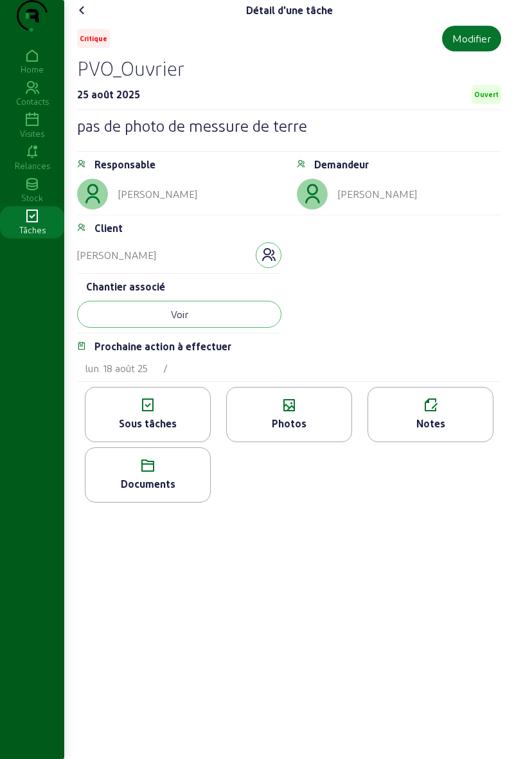
click at [331, 572] on div "Critique Modifier PVO_Ouvrier 25 août 2025 Ouvert pas de photo de messure de te…" at bounding box center [289, 368] width 424 height 685
click at [492, 99] on span "Ouvert" at bounding box center [486, 94] width 24 height 9
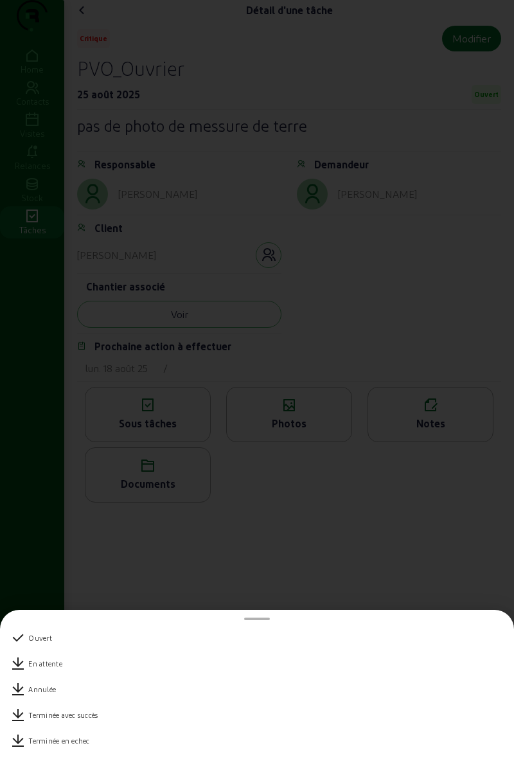
click at [441, 325] on div at bounding box center [257, 379] width 514 height 759
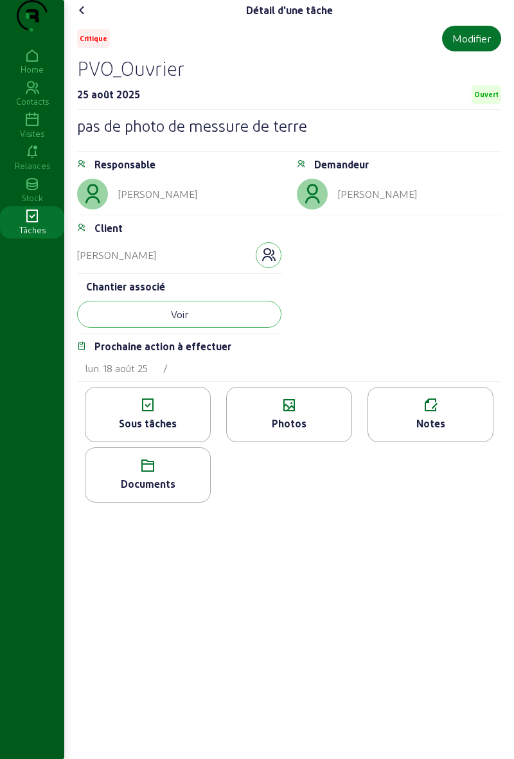
click at [478, 104] on span "Ouvert" at bounding box center [487, 94] width 30 height 19
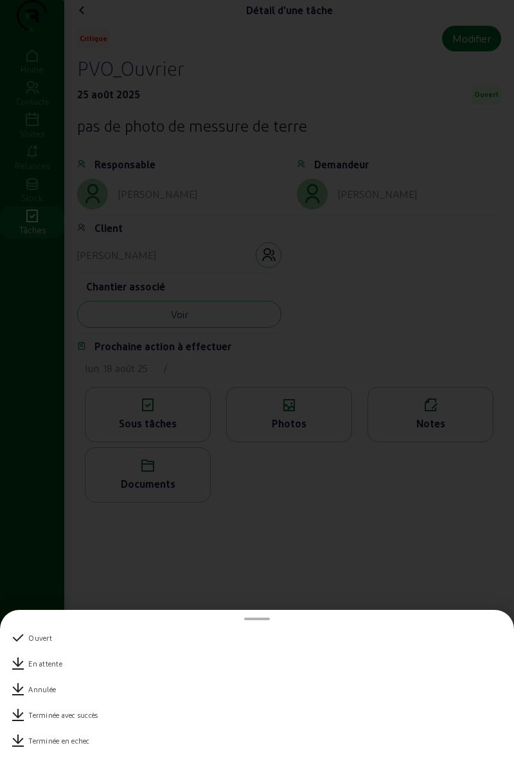
click at [424, 339] on div at bounding box center [257, 379] width 514 height 759
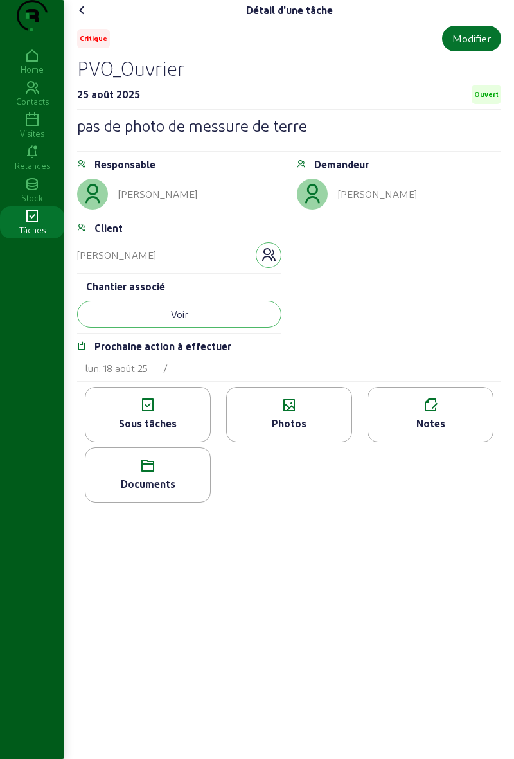
click at [486, 99] on span "Ouvert" at bounding box center [486, 94] width 24 height 9
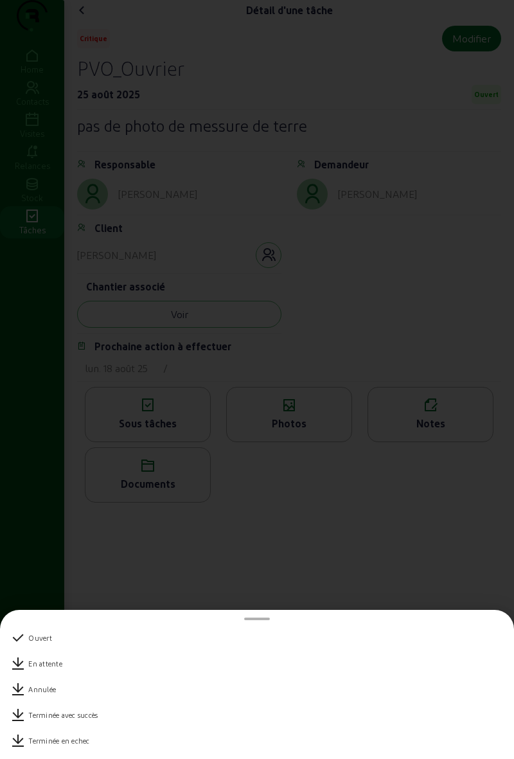
click at [121, 719] on div "Terminée avec succès" at bounding box center [257, 716] width 494 height 26
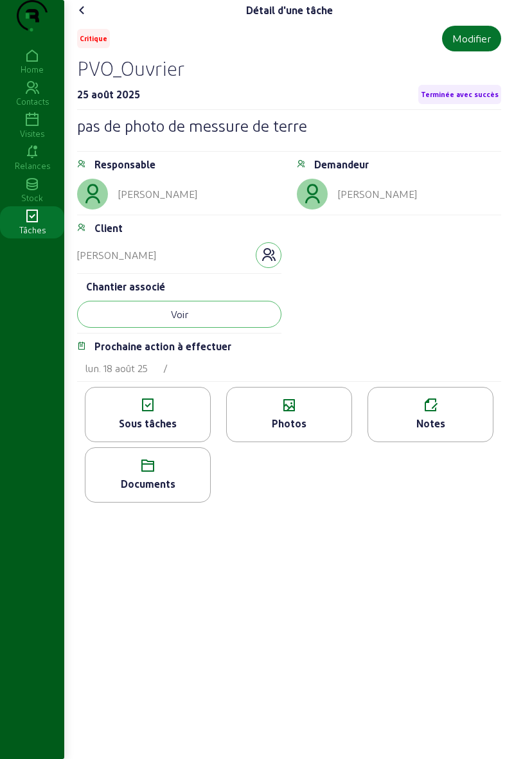
click at [89, 18] on icon at bounding box center [82, 10] width 15 height 15
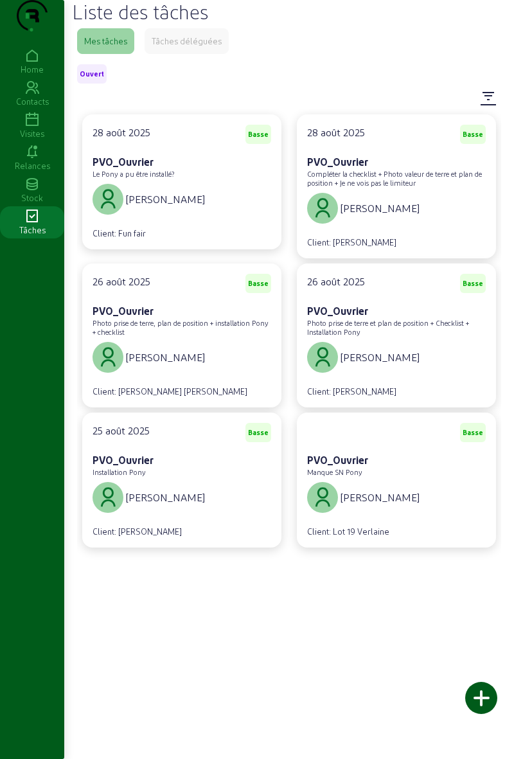
click at [194, 375] on div "[PERSON_NAME]" at bounding box center [182, 357] width 179 height 36
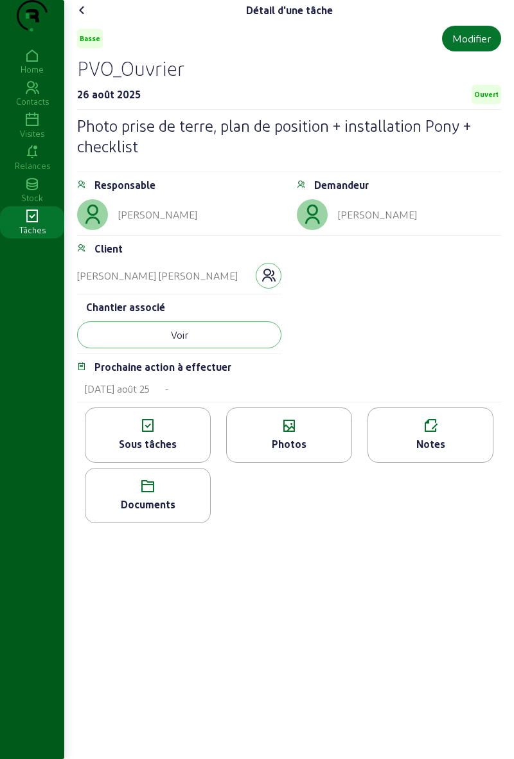
click at [276, 289] on button "button" at bounding box center [269, 276] width 26 height 26
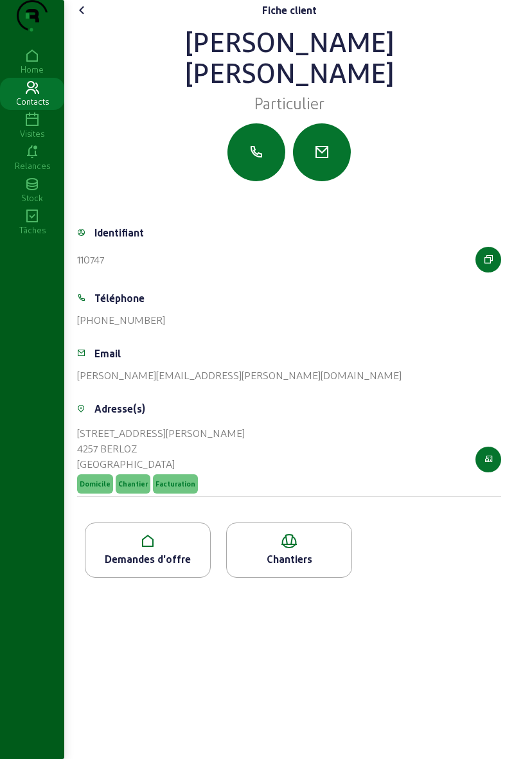
click at [91, 21] on cam-font-icon at bounding box center [82, 10] width 21 height 21
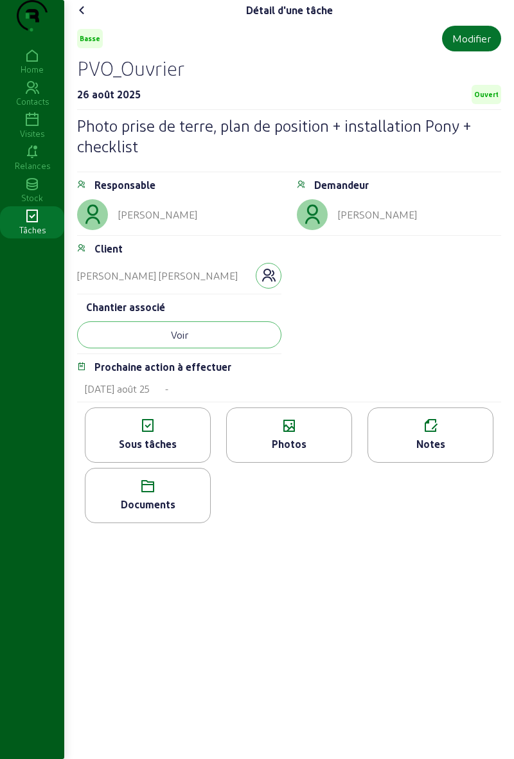
click at [237, 348] on button "Voir" at bounding box center [179, 334] width 204 height 27
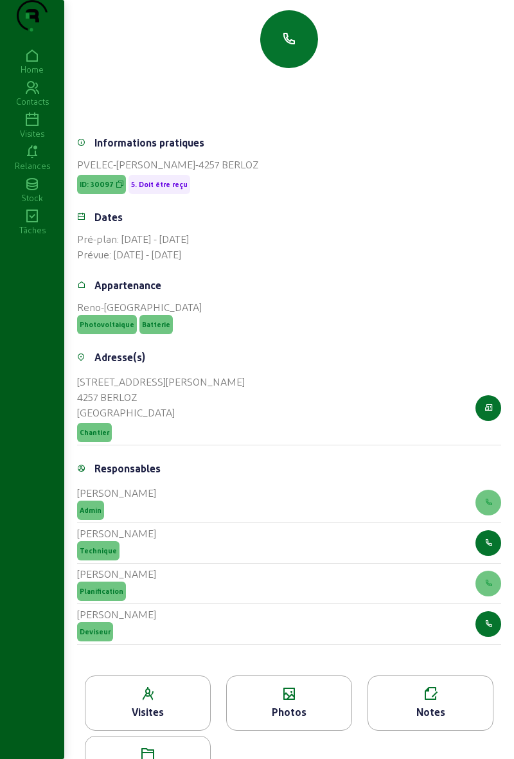
scroll to position [231, 0]
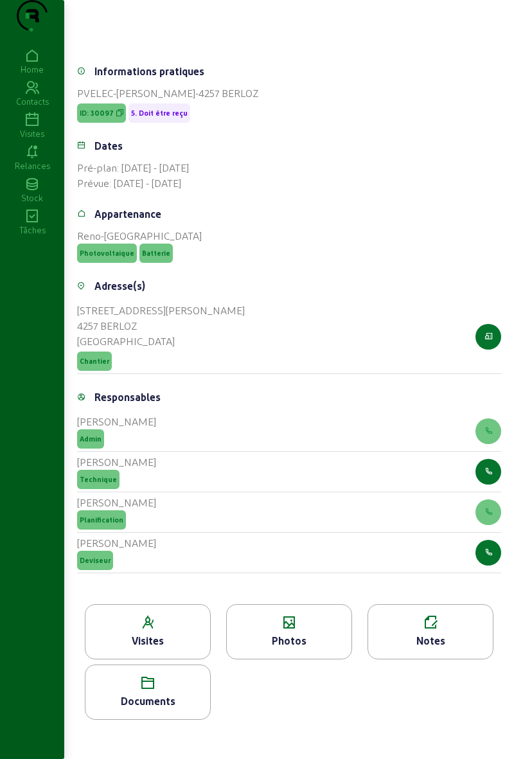
click at [315, 635] on div "Photos" at bounding box center [289, 640] width 125 height 15
